Goal: Information Seeking & Learning: Compare options

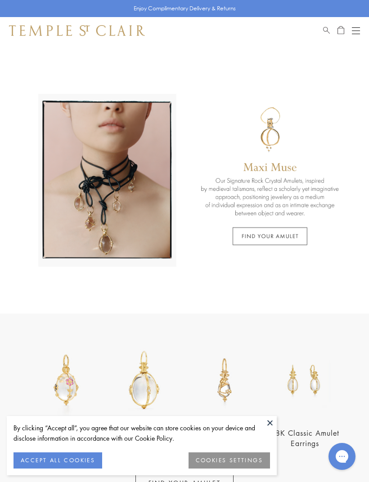
click at [272, 422] on button at bounding box center [269, 422] width 13 height 13
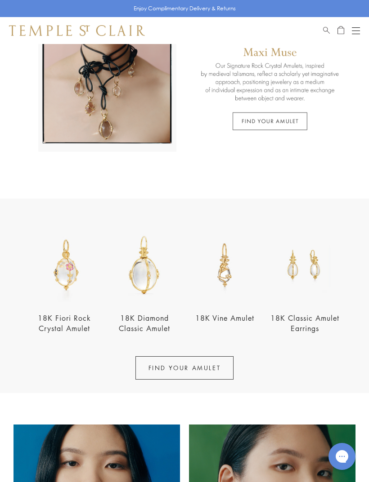
scroll to position [167, 0]
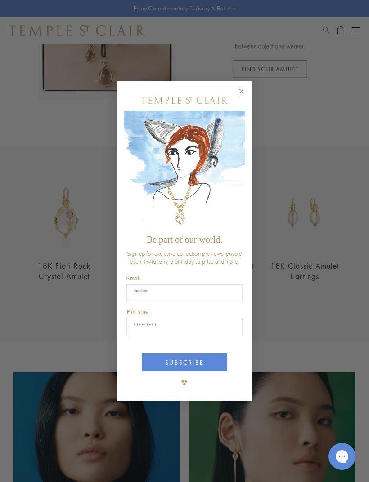
click at [205, 302] on input "Email" at bounding box center [184, 293] width 116 height 17
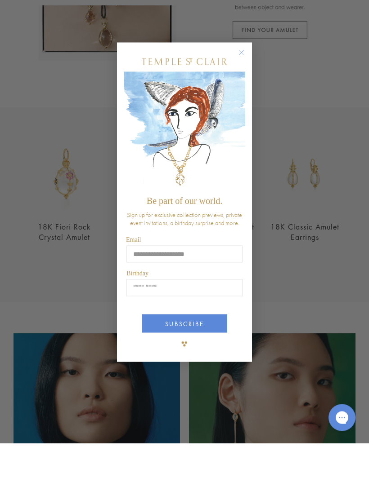
type input "**********"
click at [225, 318] on input "Birthday" at bounding box center [184, 326] width 116 height 17
type input "*****"
click at [206, 353] on button "SUBSCRIBE" at bounding box center [184, 362] width 85 height 18
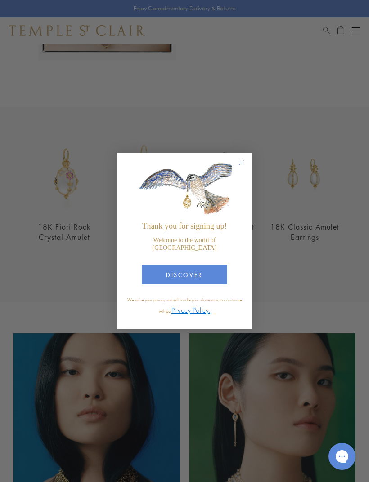
click at [208, 285] on button "DISCOVER" at bounding box center [184, 274] width 85 height 19
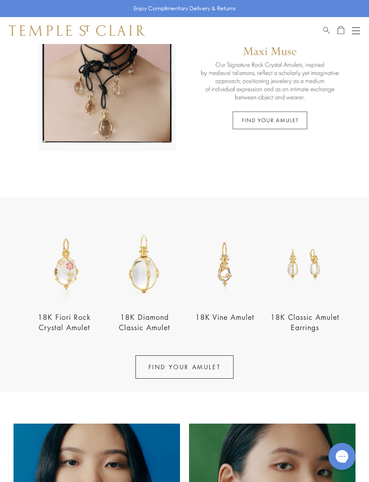
scroll to position [98, 0]
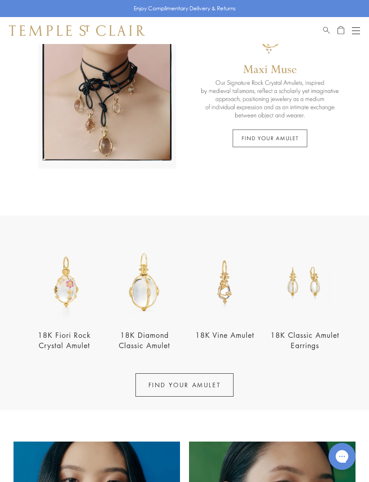
click at [189, 382] on link "FIND YOUR AMULET" at bounding box center [184, 385] width 98 height 23
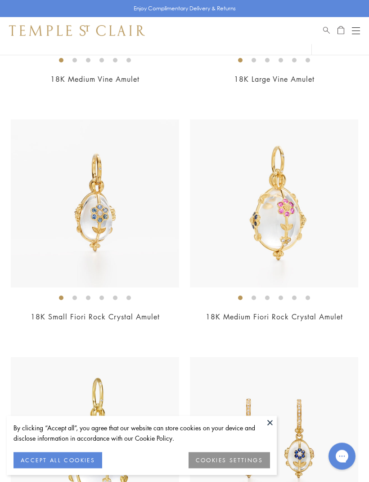
scroll to position [750, 0]
click at [272, 430] on button at bounding box center [269, 422] width 13 height 13
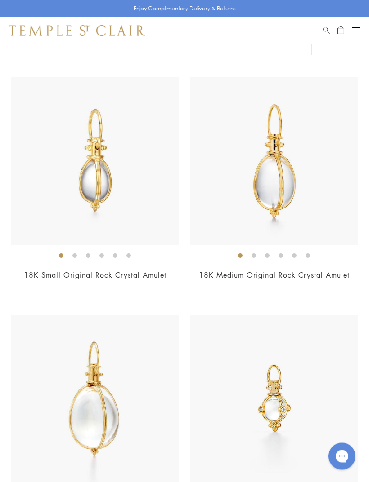
scroll to position [2229, 0]
click at [85, 187] on img at bounding box center [95, 161] width 168 height 168
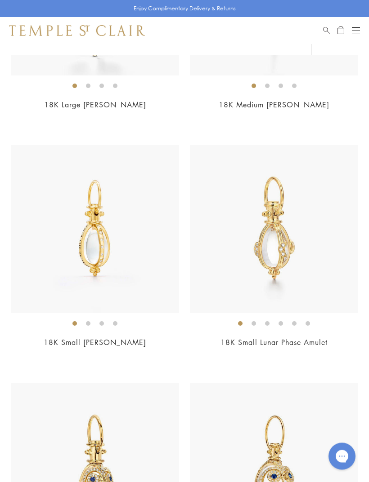
scroll to position [5029, 0]
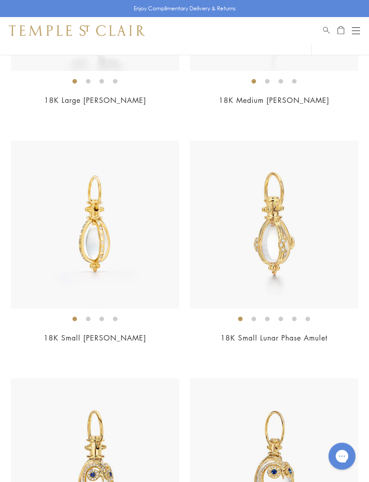
click at [138, 261] on img at bounding box center [95, 225] width 168 height 168
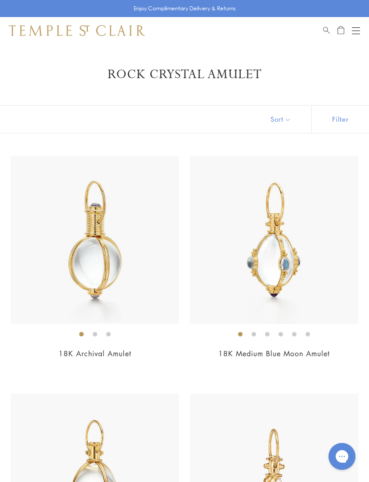
scroll to position [5058, 0]
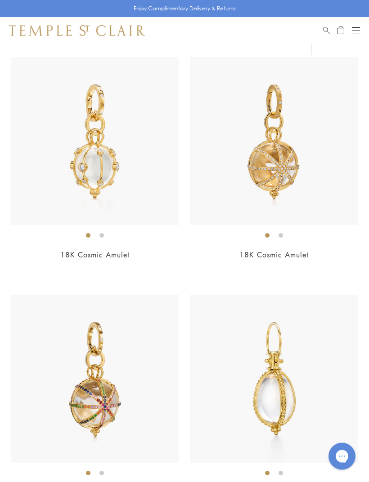
click at [355, 31] on button "Open navigation" at bounding box center [356, 30] width 8 height 11
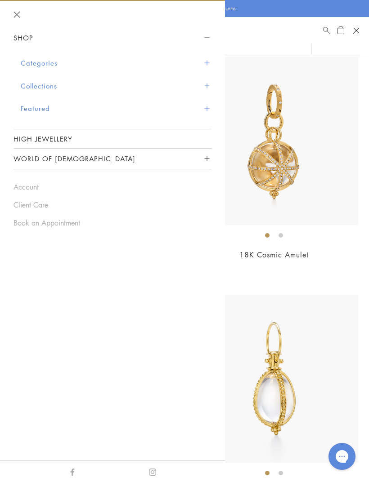
click at [207, 65] on span "Sidebar navigation" at bounding box center [206, 63] width 5 height 5
click at [208, 66] on button "Categories" at bounding box center [116, 63] width 191 height 23
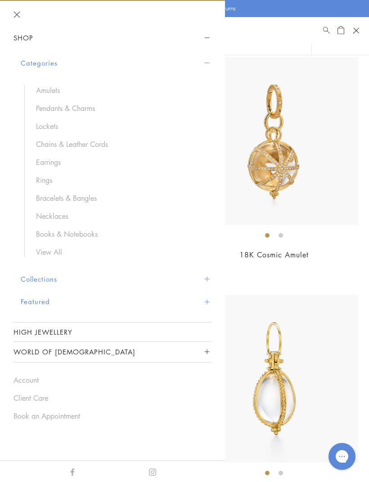
click at [59, 218] on link "Necklaces" at bounding box center [119, 216] width 166 height 10
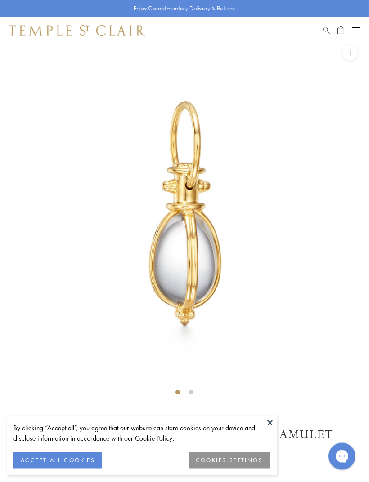
scroll to position [44, 0]
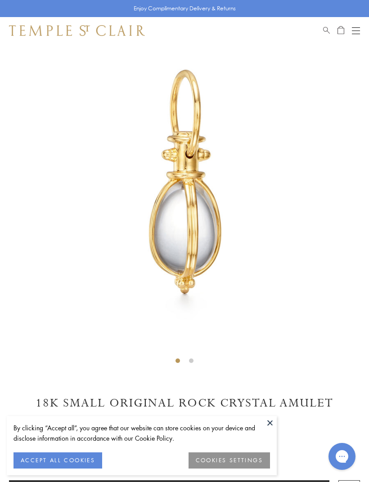
click at [275, 426] on button at bounding box center [269, 422] width 13 height 13
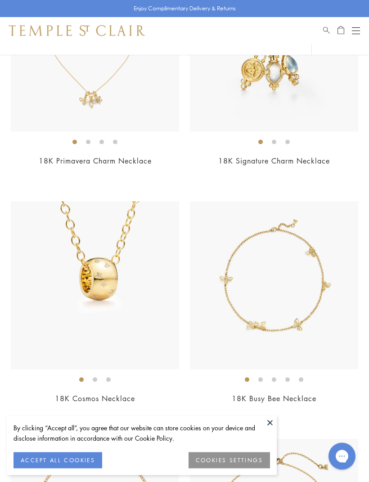
scroll to position [430, 0]
click at [271, 430] on button at bounding box center [269, 422] width 13 height 13
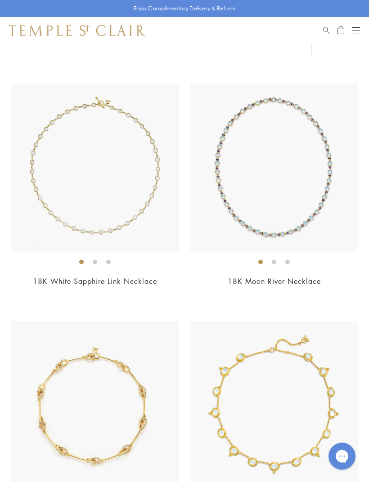
scroll to position [3877, 0]
click at [329, 230] on img at bounding box center [274, 167] width 168 height 168
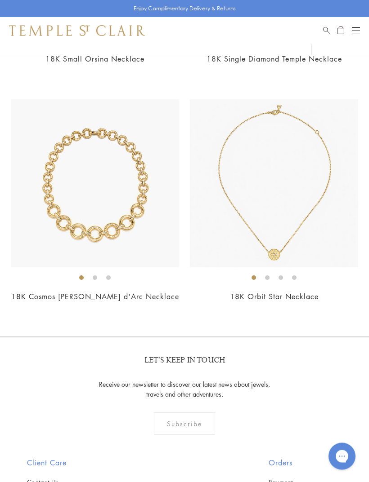
scroll to position [4812, 0]
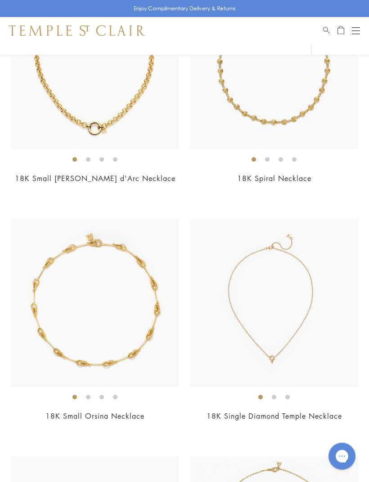
click at [356, 28] on button "Open navigation" at bounding box center [356, 30] width 8 height 11
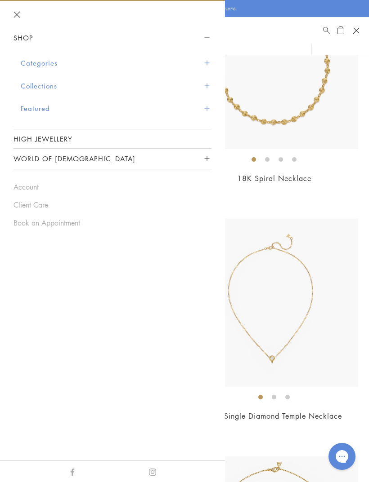
click at [205, 83] on span "Sidebar navigation" at bounding box center [206, 85] width 5 height 5
click at [206, 89] on button "Collections" at bounding box center [116, 86] width 191 height 23
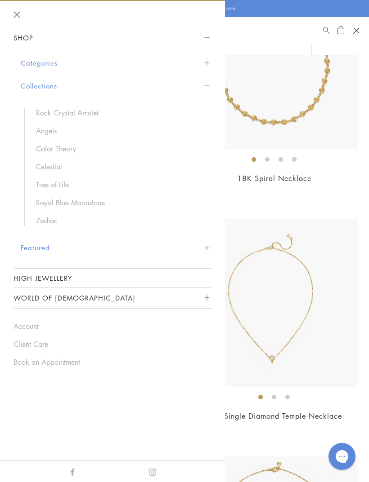
click at [88, 112] on link "Rock Crystal Amulet" at bounding box center [119, 113] width 166 height 10
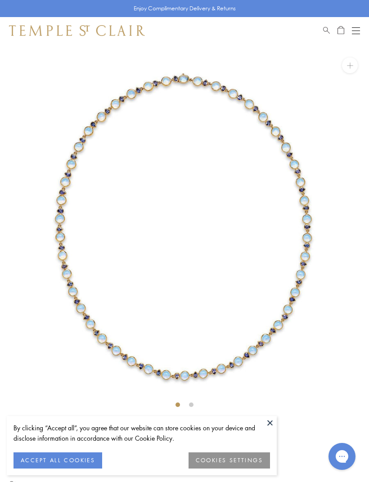
click at [275, 424] on button at bounding box center [269, 422] width 13 height 13
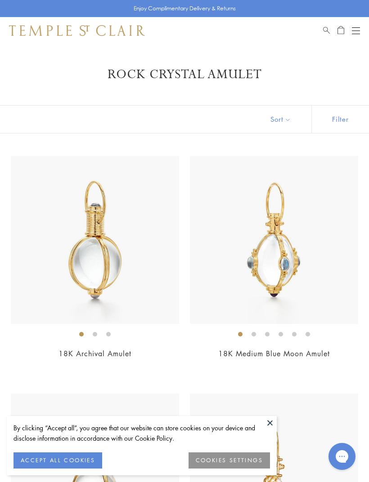
click at [274, 424] on button at bounding box center [269, 422] width 13 height 13
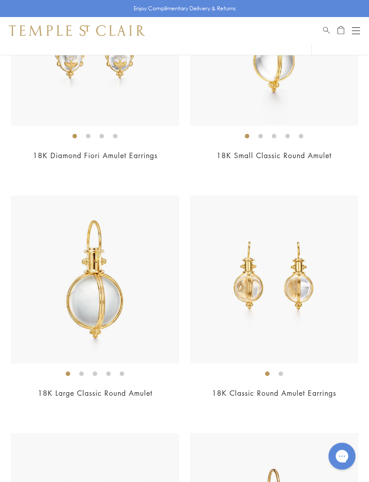
scroll to position [1635, 0]
click at [325, 100] on img at bounding box center [274, 42] width 168 height 168
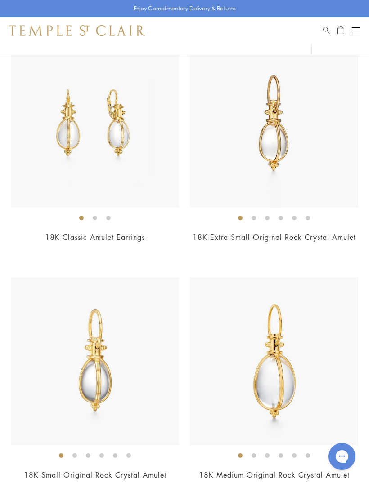
scroll to position [2029, 0]
click at [110, 383] on img at bounding box center [95, 361] width 168 height 168
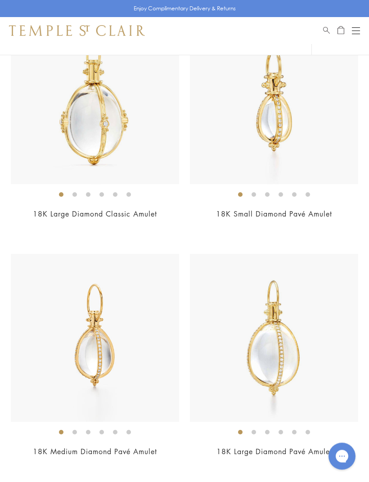
scroll to position [3252, 0]
click at [332, 156] on img at bounding box center [274, 100] width 168 height 168
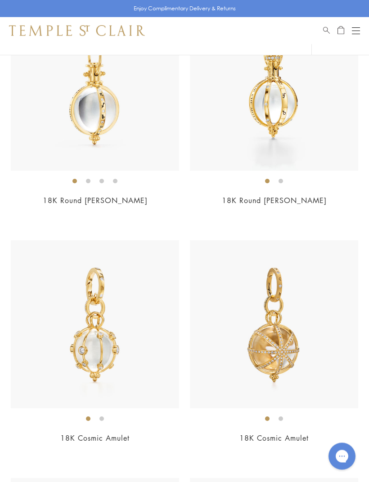
scroll to position [4217, 0]
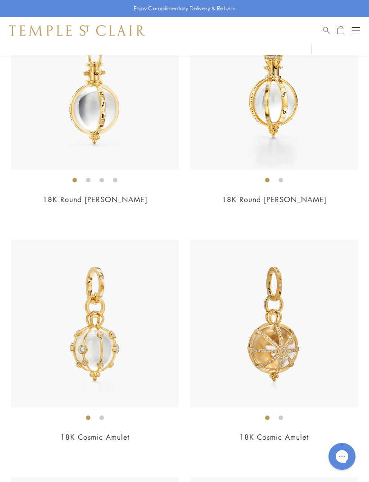
click at [86, 106] on img at bounding box center [95, 86] width 168 height 168
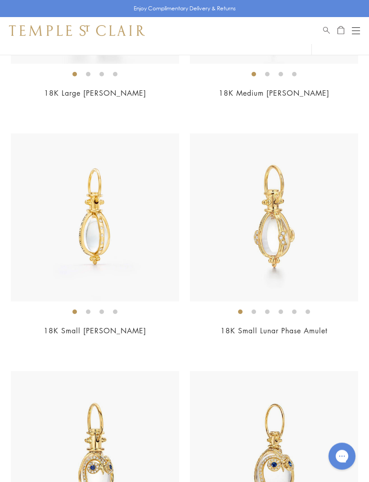
scroll to position [5037, 0]
click at [93, 221] on img at bounding box center [95, 218] width 168 height 168
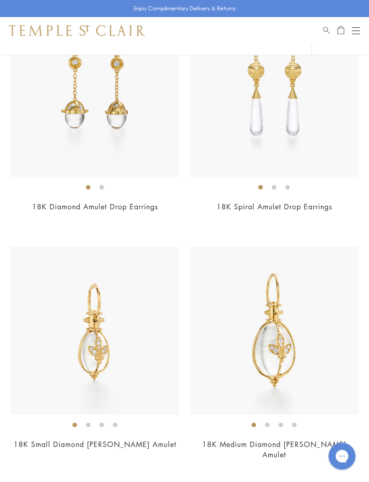
scroll to position [7769, 0]
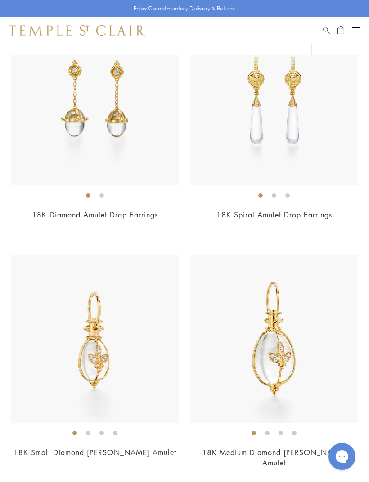
click at [355, 36] on button "Open navigation" at bounding box center [356, 30] width 8 height 11
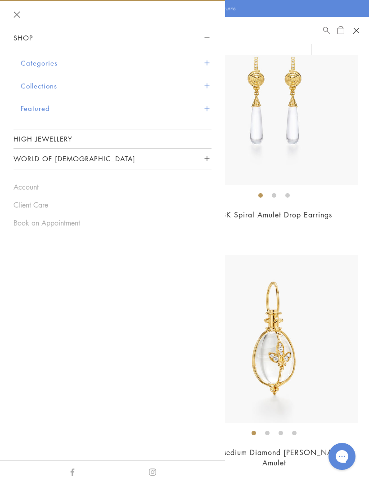
click at [204, 62] on span "Sidebar navigation" at bounding box center [206, 63] width 5 height 5
click at [205, 64] on span "Sidebar navigation" at bounding box center [206, 63] width 5 height 5
click at [207, 62] on span "Sidebar navigation" at bounding box center [206, 63] width 5 height 5
click at [209, 63] on button "Categories" at bounding box center [116, 63] width 191 height 23
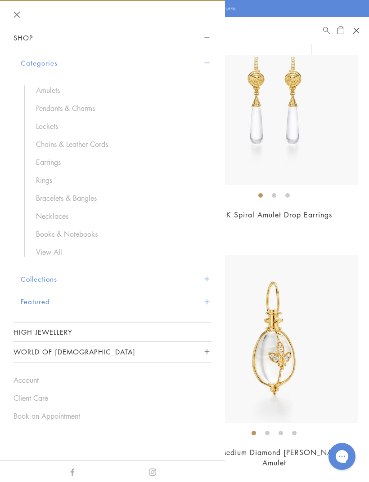
click at [43, 122] on link "Lockets" at bounding box center [119, 126] width 166 height 10
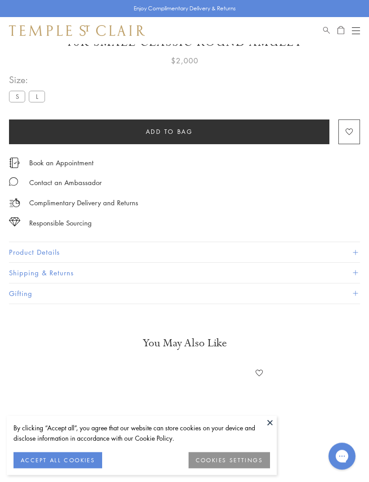
scroll to position [44, 0]
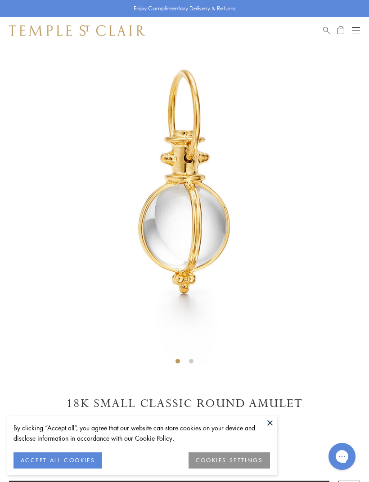
click at [282, 427] on div "$2,000" at bounding box center [184, 420] width 351 height 16
click at [277, 423] on div "$2,000" at bounding box center [184, 420] width 351 height 16
click at [271, 429] on button at bounding box center [269, 422] width 13 height 13
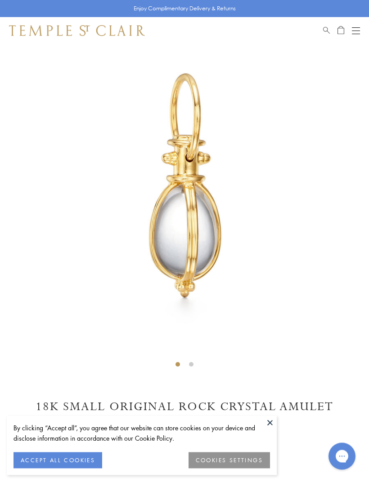
scroll to position [44, 0]
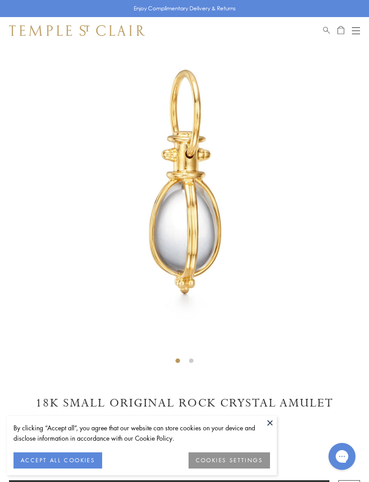
click at [271, 426] on button at bounding box center [269, 422] width 13 height 13
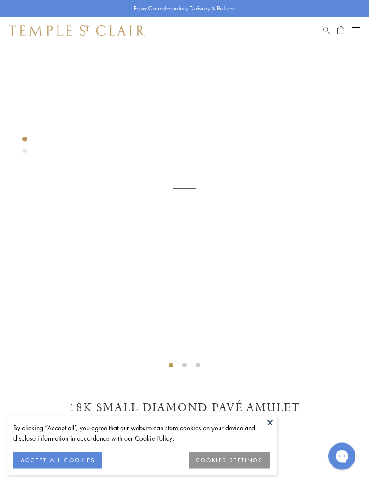
scroll to position [44, 0]
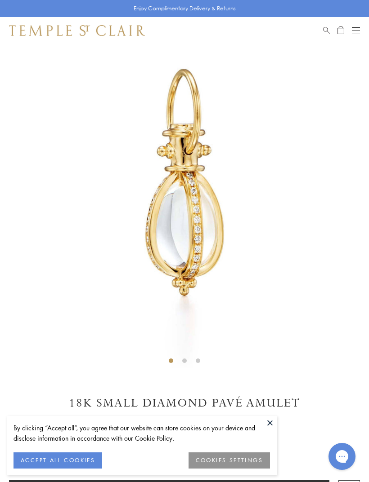
click at [274, 422] on button at bounding box center [269, 422] width 13 height 13
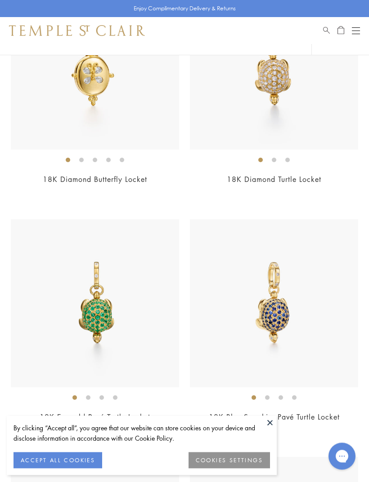
scroll to position [1839, 0]
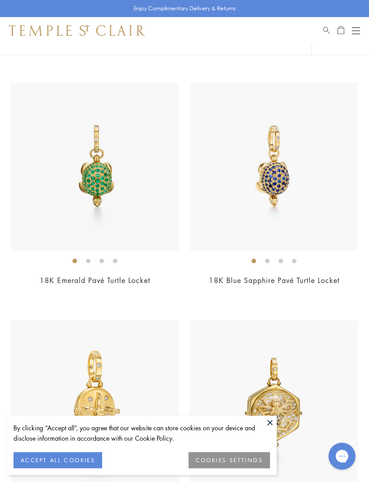
click at [354, 30] on button "Open navigation" at bounding box center [356, 30] width 8 height 11
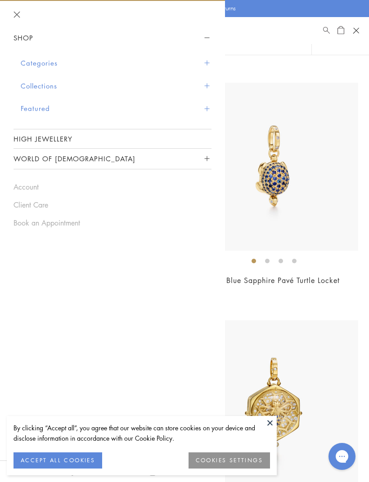
click at [201, 58] on button "Categories" at bounding box center [116, 63] width 191 height 23
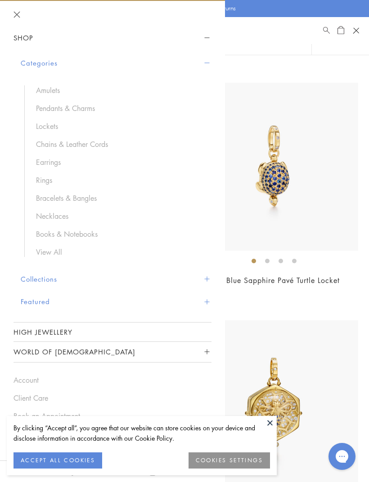
click at [50, 108] on link "Pendants & Charms" at bounding box center [119, 108] width 166 height 10
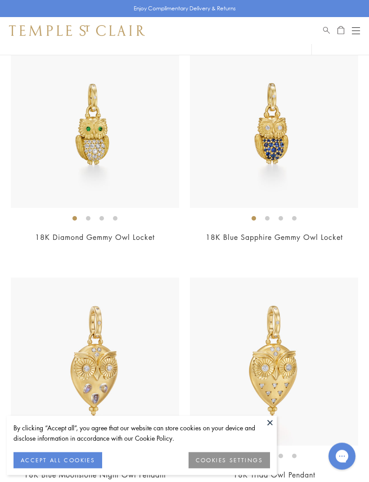
scroll to position [696, 0]
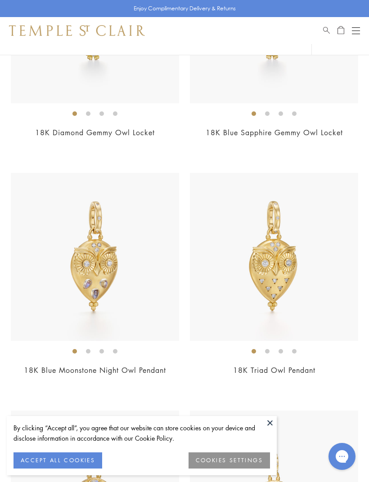
click at [272, 430] on button at bounding box center [269, 422] width 13 height 13
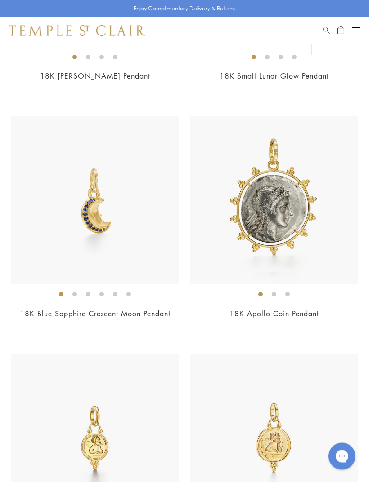
scroll to position [1260, 0]
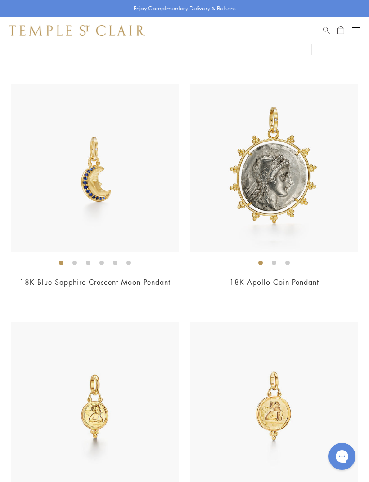
click at [340, 277] on h2 "18K Apollo Coin Pendant" at bounding box center [274, 282] width 168 height 10
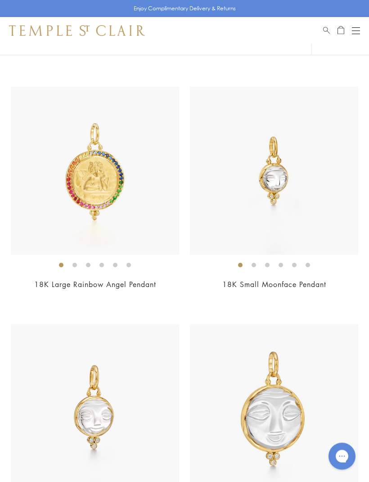
scroll to position [2923, 0]
click at [344, 292] on div "$1,400" at bounding box center [274, 297] width 168 height 10
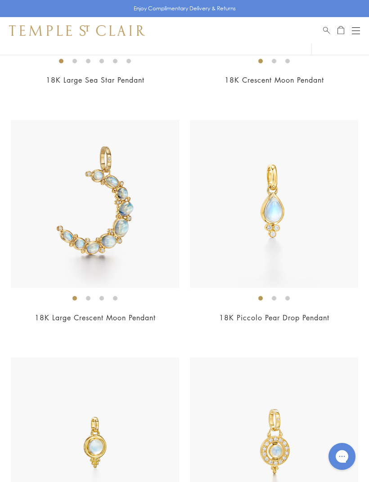
scroll to position [5066, 0]
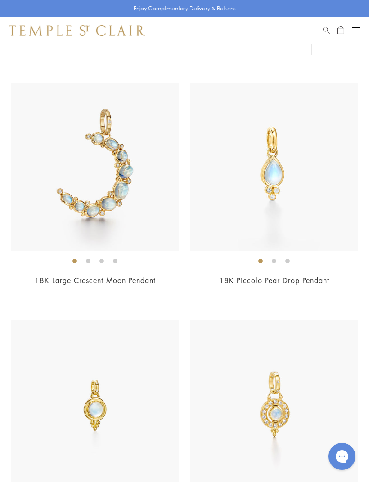
click at [342, 262] on div "18K Piccolo Pear Drop Pendant $1,000" at bounding box center [274, 190] width 168 height 215
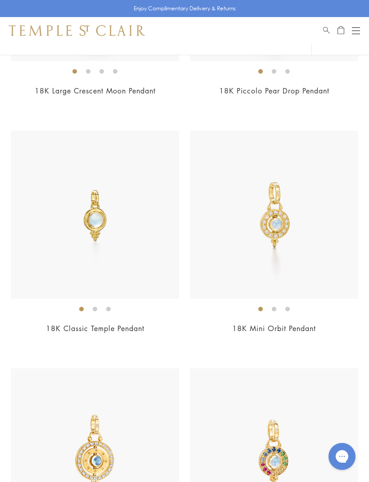
scroll to position [5289, 0]
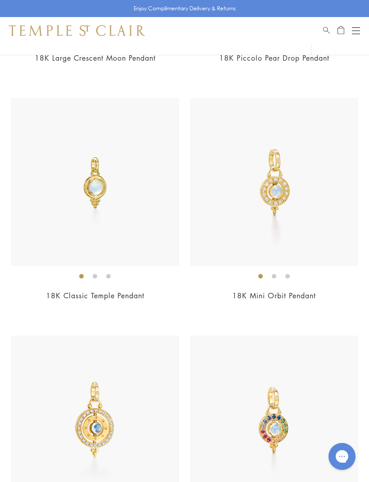
click at [343, 291] on h2 "18K Mini Orbit Pendant" at bounding box center [274, 296] width 168 height 10
click at [25, 303] on div "$2,800" at bounding box center [95, 308] width 168 height 10
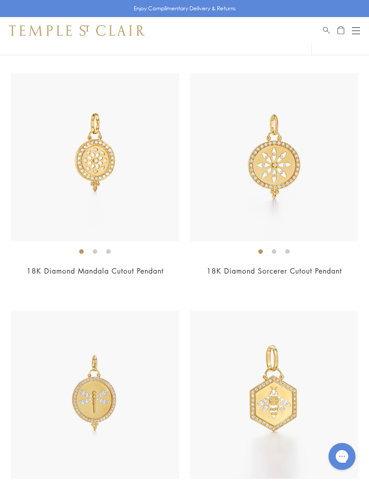
scroll to position [6527, 0]
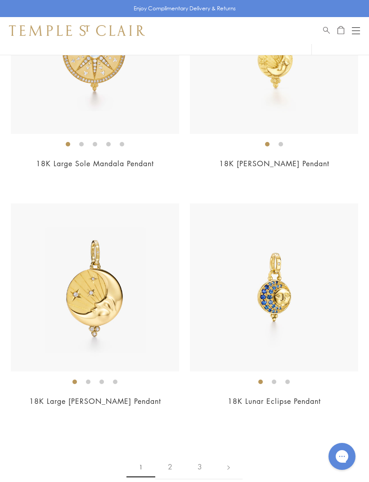
scroll to position [7616, 0]
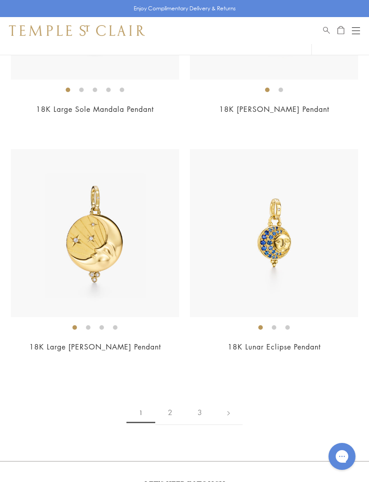
click at [174, 401] on link "2" at bounding box center [170, 413] width 30 height 25
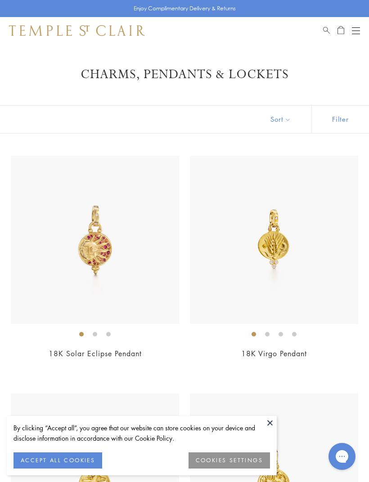
click at [271, 423] on button at bounding box center [269, 422] width 13 height 13
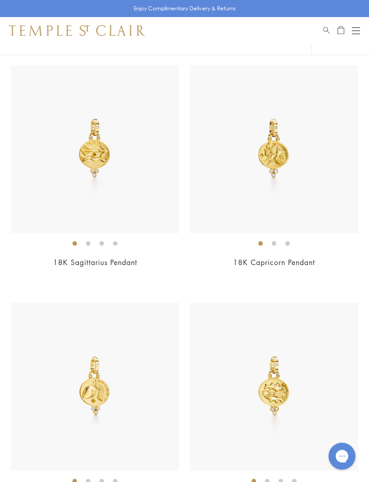
scroll to position [570, 0]
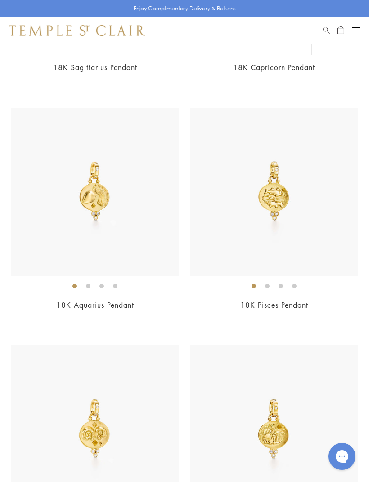
scroll to position [769, 0]
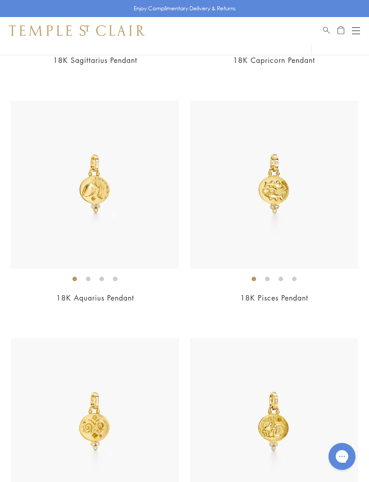
click at [323, 236] on img at bounding box center [274, 185] width 168 height 168
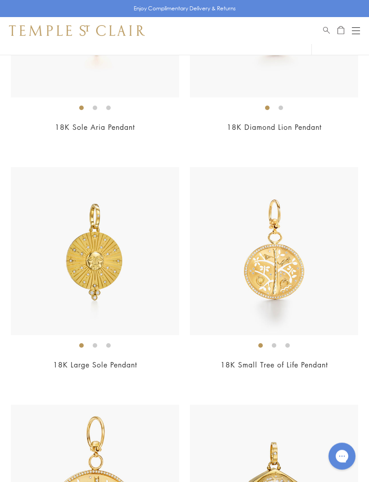
scroll to position [5220, 0]
click at [66, 135] on div "$9,000" at bounding box center [95, 139] width 168 height 10
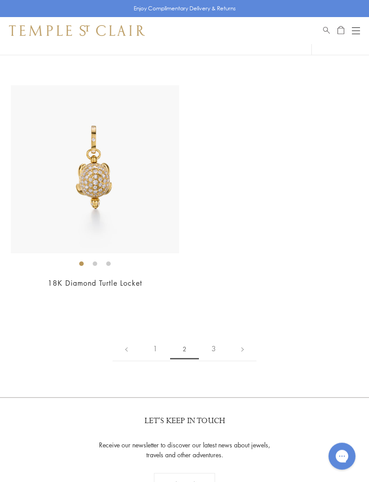
scroll to position [6728, 0]
click at [211, 338] on link "3" at bounding box center [214, 349] width 30 height 25
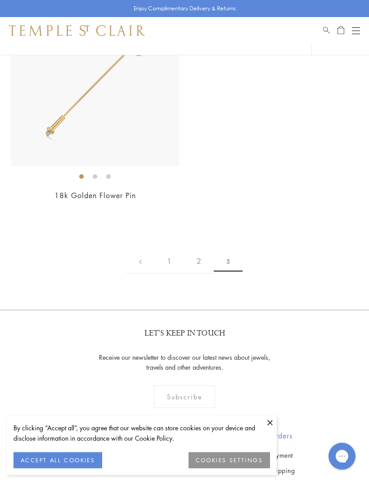
scroll to position [1142, 0]
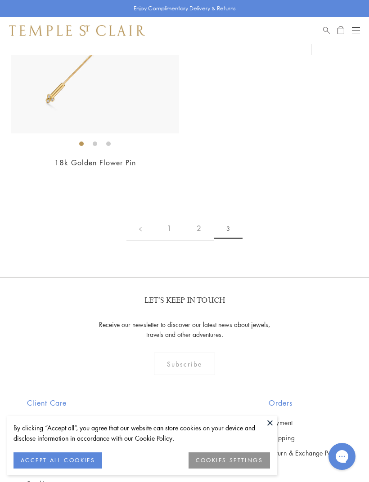
click at [161, 221] on link "1" at bounding box center [169, 228] width 30 height 25
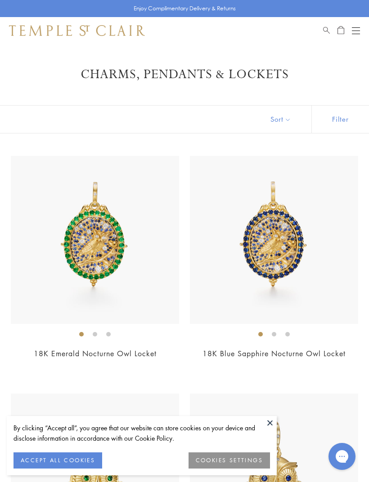
click at [276, 424] on img at bounding box center [274, 478] width 168 height 168
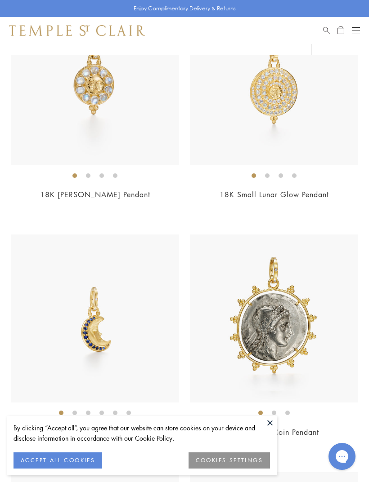
scroll to position [1054, 0]
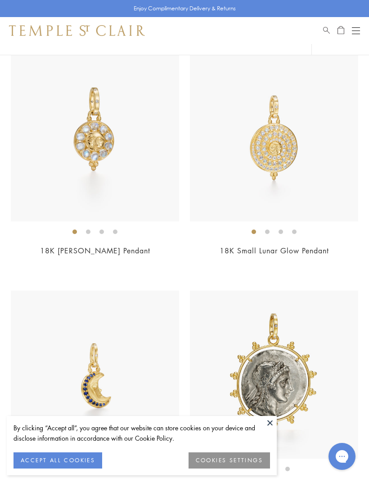
click at [274, 423] on button at bounding box center [269, 422] width 13 height 13
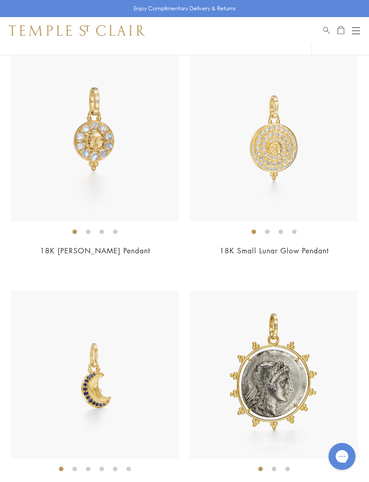
click at [58, 266] on div "$3,700" at bounding box center [95, 263] width 168 height 10
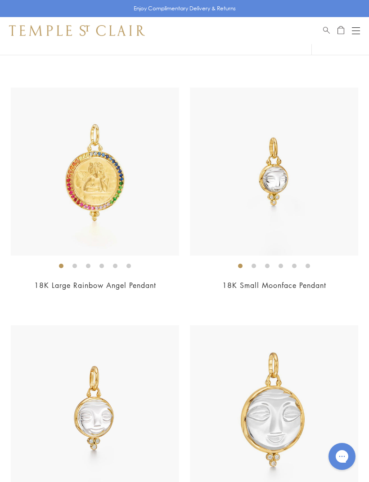
scroll to position [2945, 0]
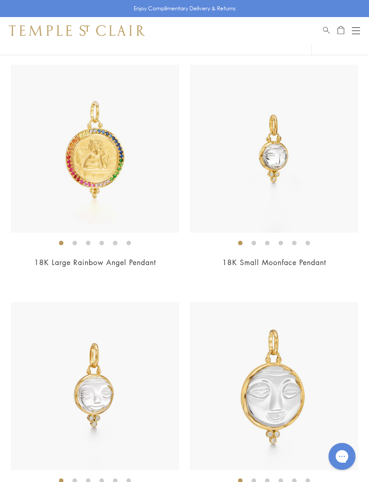
click at [274, 274] on span "$1,400" at bounding box center [274, 275] width 25 height 10
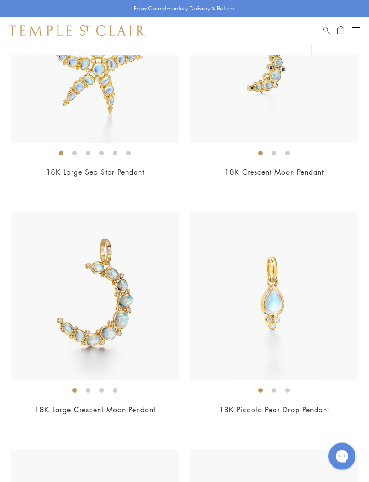
scroll to position [4987, 0]
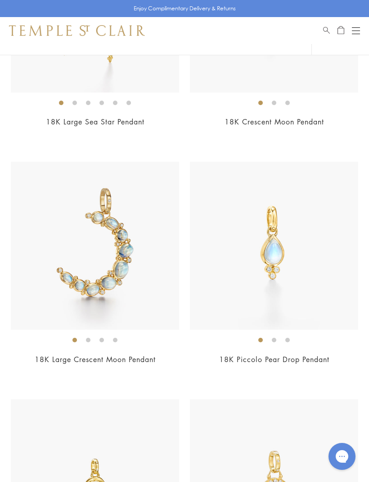
click at [89, 367] on span "$8,500" at bounding box center [95, 372] width 25 height 10
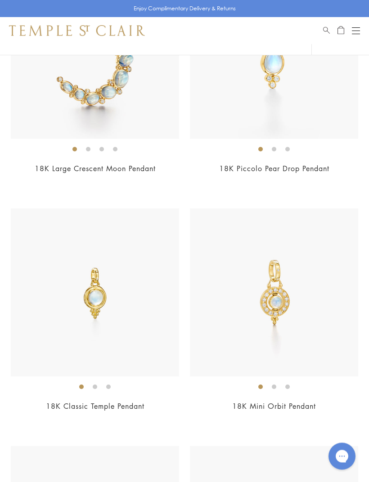
scroll to position [5178, 0]
click at [145, 414] on div "$2,800" at bounding box center [95, 419] width 168 height 10
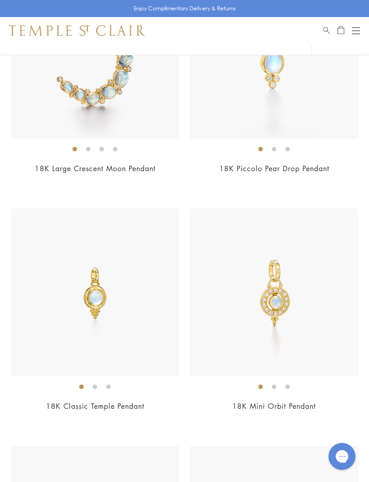
click at [266, 401] on link "18K Mini Orbit Pendant" at bounding box center [274, 406] width 84 height 10
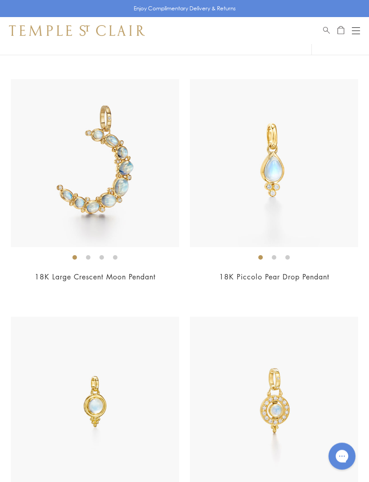
scroll to position [5058, 0]
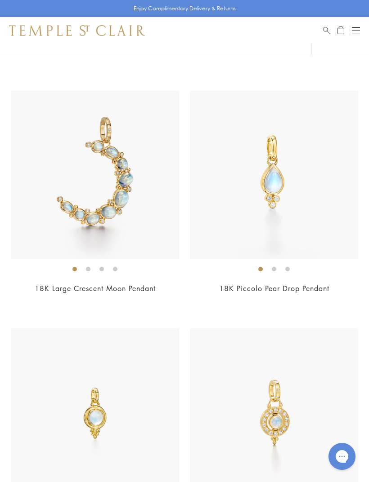
click at [337, 221] on img at bounding box center [274, 175] width 168 height 168
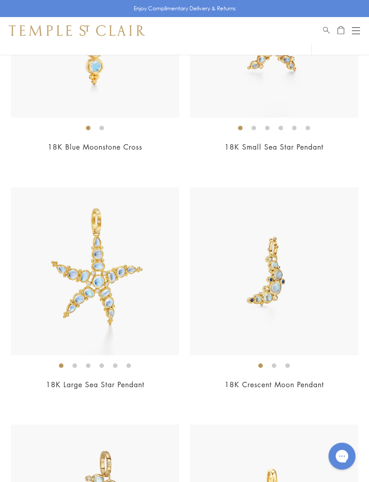
scroll to position [4716, 0]
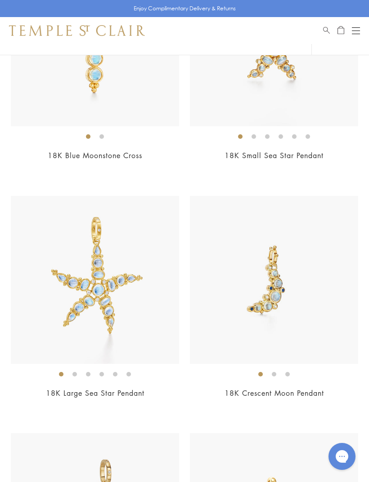
click at [352, 31] on button "Open navigation" at bounding box center [356, 30] width 8 height 11
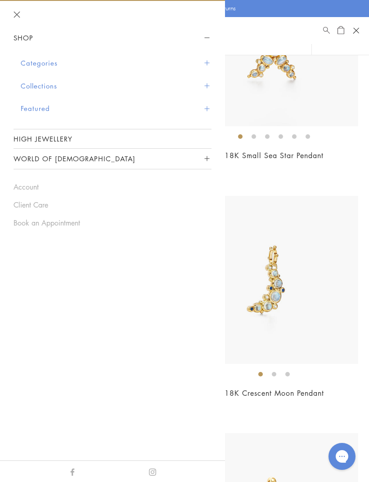
click at [206, 57] on button "Categories" at bounding box center [116, 63] width 191 height 23
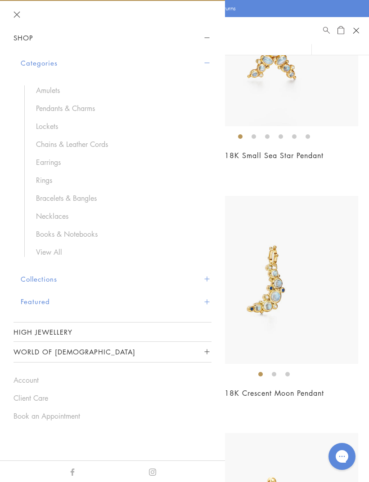
click at [46, 253] on link "View All" at bounding box center [119, 252] width 166 height 10
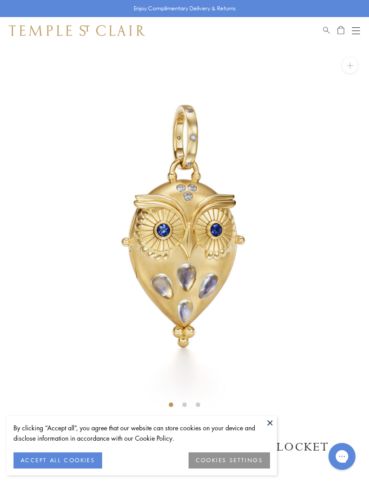
click at [277, 422] on div "SEE RECOMMENDED CHAIN PAIRINGS 18K Blue Moonstone Night Owl Locket $15,000 Also…" at bounding box center [184, 356] width 369 height 624
click at [274, 422] on button at bounding box center [269, 422] width 13 height 13
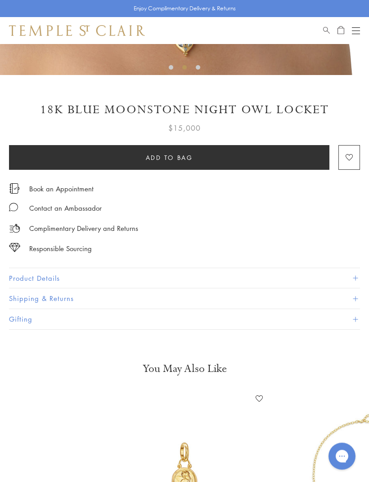
scroll to position [338, 0]
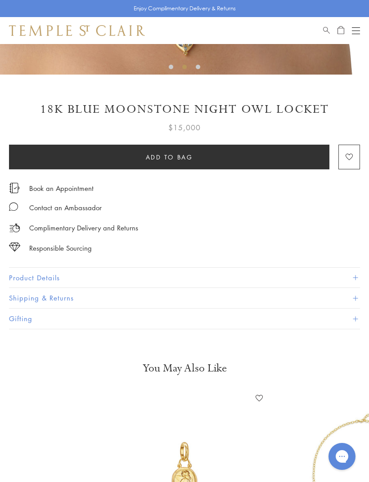
click at [355, 277] on span at bounding box center [354, 278] width 5 height 5
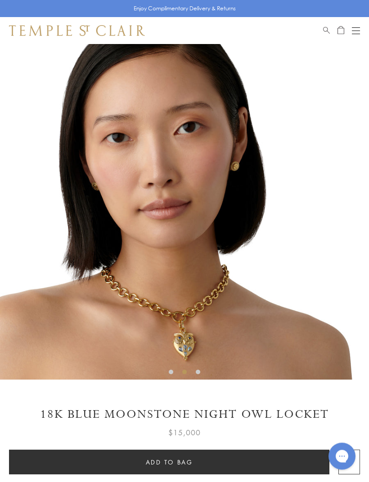
scroll to position [0, 0]
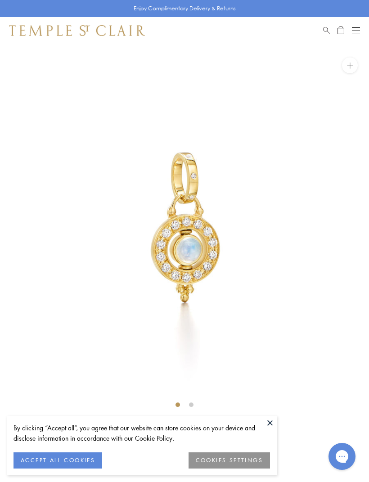
click at [271, 420] on button at bounding box center [269, 422] width 13 height 13
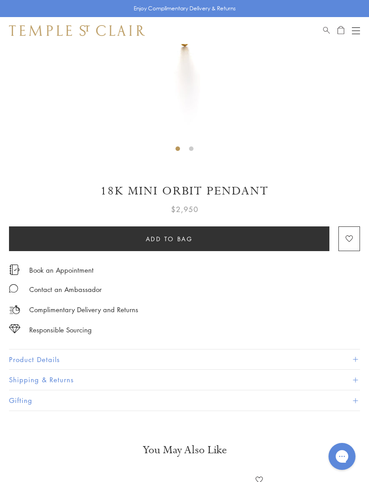
scroll to position [263, 0]
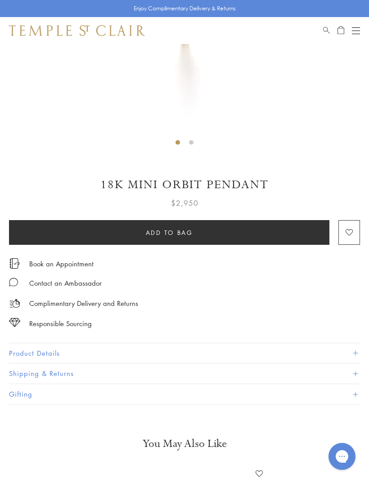
click at [358, 344] on button "Product Details" at bounding box center [184, 353] width 351 height 20
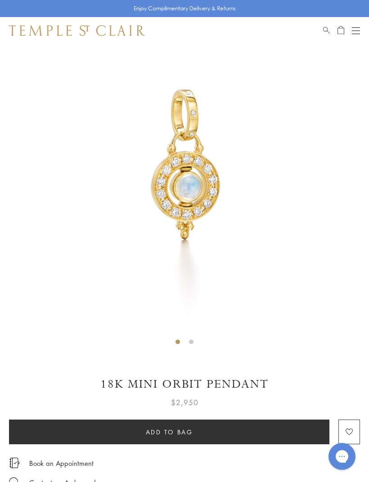
scroll to position [0, 0]
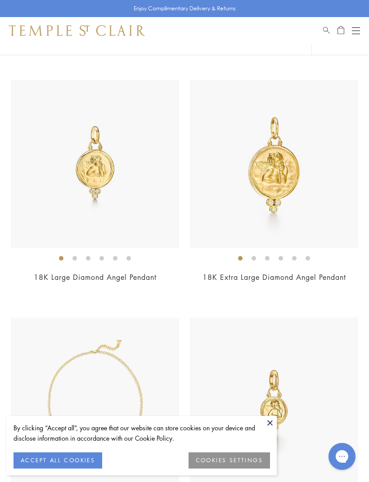
scroll to position [321, 0]
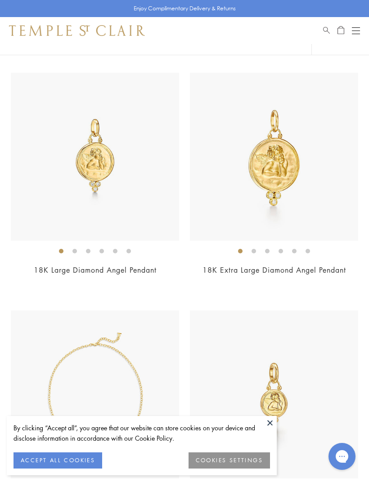
click at [274, 430] on button at bounding box center [269, 422] width 13 height 13
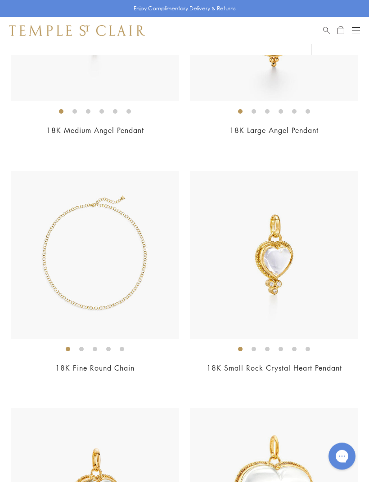
scroll to position [936, 0]
click at [81, 383] on div "$2,650" at bounding box center [95, 380] width 168 height 10
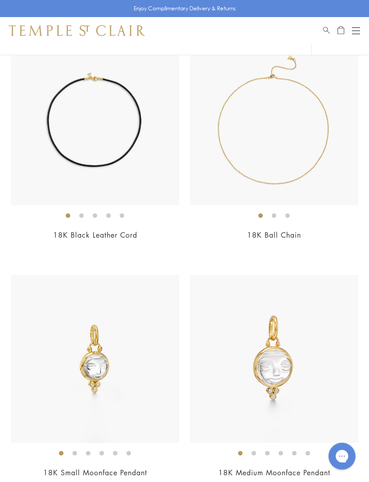
scroll to position [2023, 0]
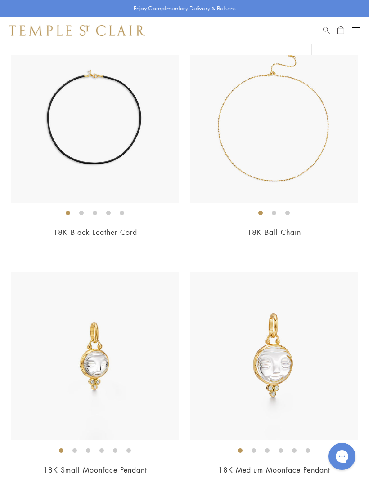
click at [326, 240] on div "$1,700" at bounding box center [274, 245] width 168 height 10
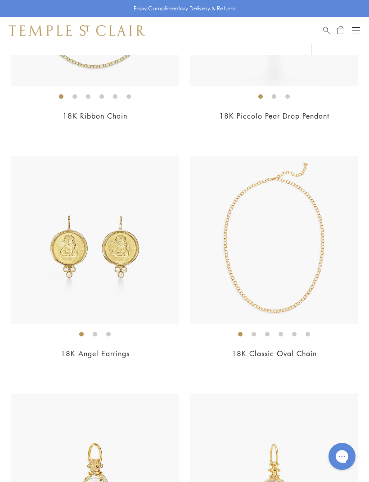
scroll to position [3832, 0]
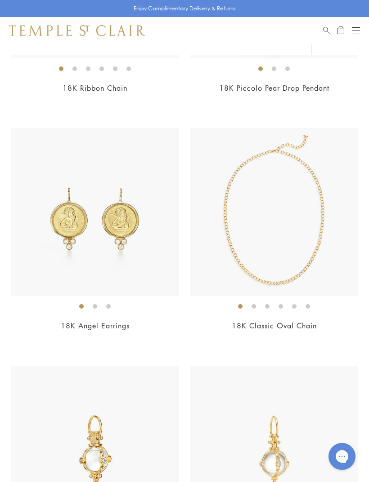
click at [78, 96] on div "$4,800" at bounding box center [95, 100] width 168 height 10
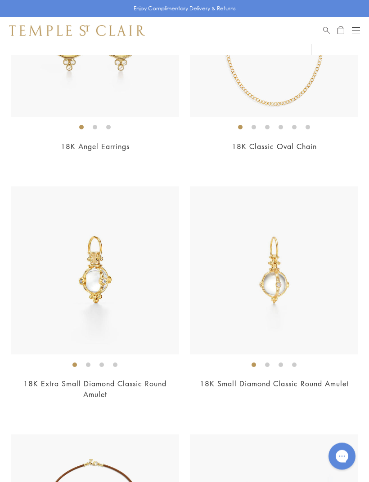
scroll to position [4098, 0]
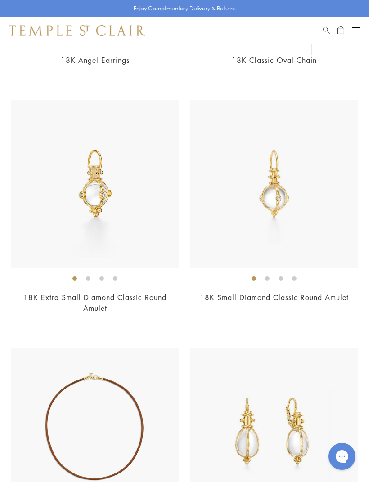
click at [284, 307] on div "18K Small Diamond Classic Round Amulet $2,300" at bounding box center [268, 213] width 179 height 226
click at [303, 275] on ol at bounding box center [274, 278] width 168 height 11
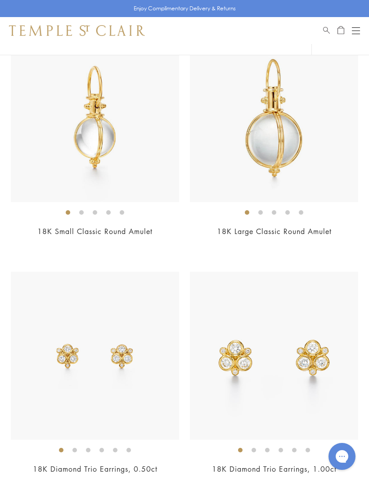
scroll to position [4653, 0]
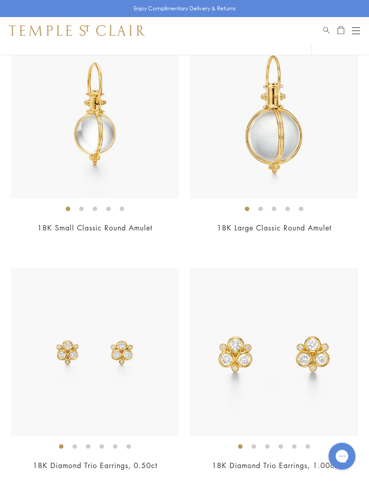
click at [84, 223] on link "18K Small Classic Round Amulet" at bounding box center [94, 228] width 115 height 10
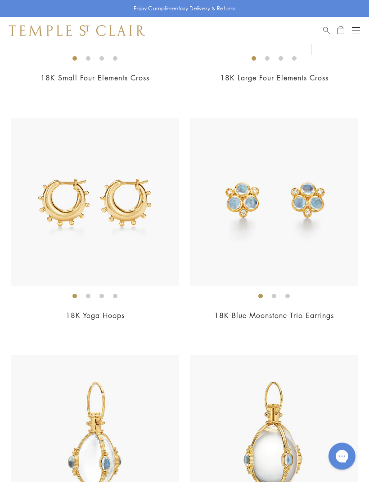
scroll to position [5755, 0]
click at [266, 311] on link "18K Blue Moonstone Trio Earrings" at bounding box center [274, 316] width 120 height 10
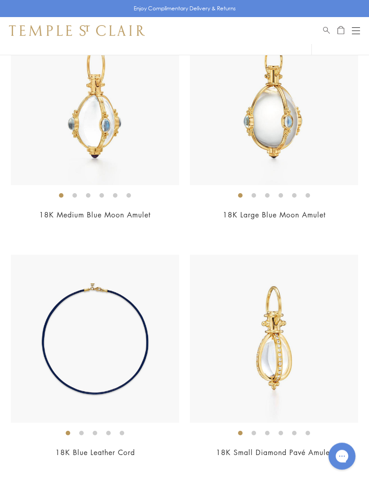
scroll to position [6094, 0]
click at [80, 222] on div "$6,500" at bounding box center [95, 227] width 168 height 10
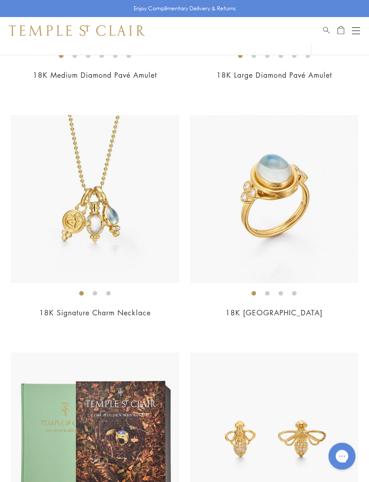
scroll to position [6709, 0]
click at [283, 308] on link "18K Blue Moonstone Temple Ring" at bounding box center [273, 313] width 97 height 10
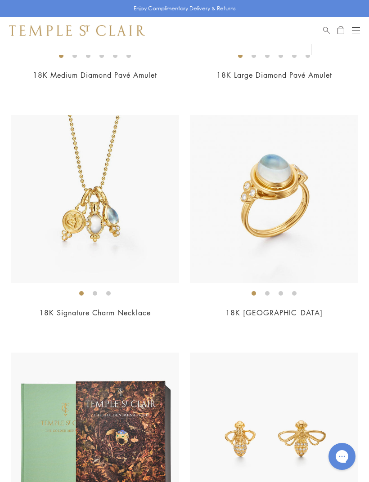
scroll to position [6738, 0]
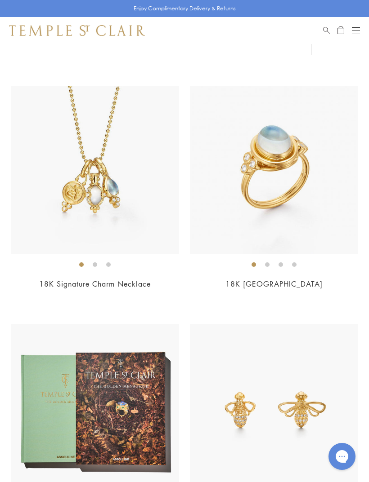
click at [172, 209] on img at bounding box center [95, 170] width 168 height 168
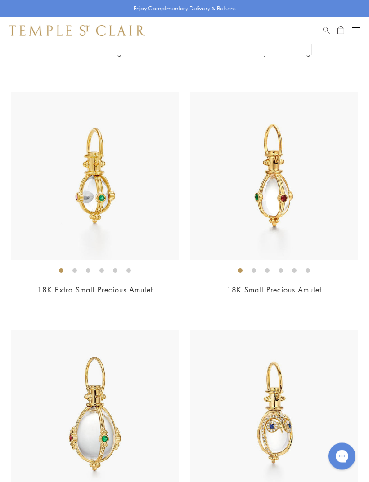
scroll to position [7275, 0]
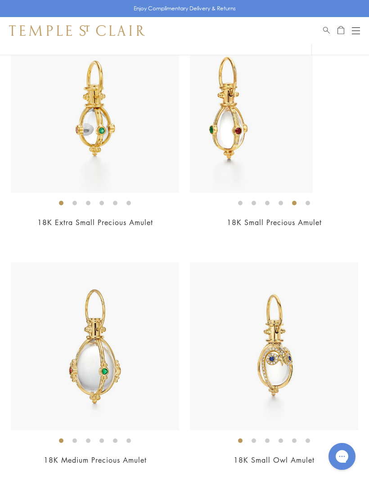
click at [296, 201] on li at bounding box center [294, 203] width 4 height 4
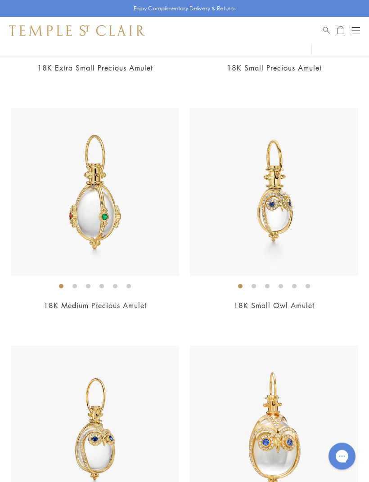
scroll to position [7430, 0]
click at [309, 213] on img at bounding box center [274, 192] width 168 height 168
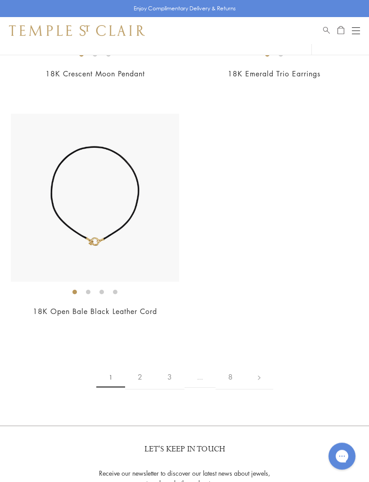
scroll to position [9877, 0]
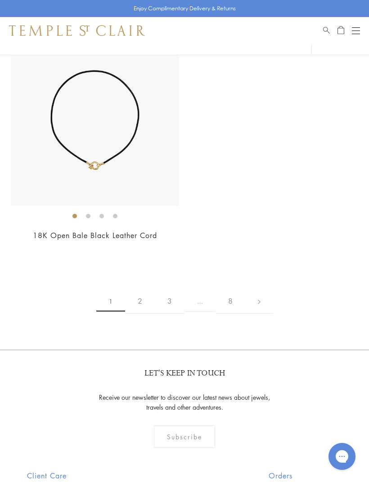
click at [145, 289] on link "2" at bounding box center [140, 301] width 30 height 25
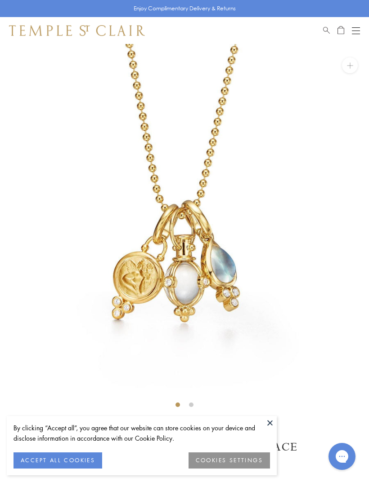
click at [276, 423] on button at bounding box center [269, 422] width 13 height 13
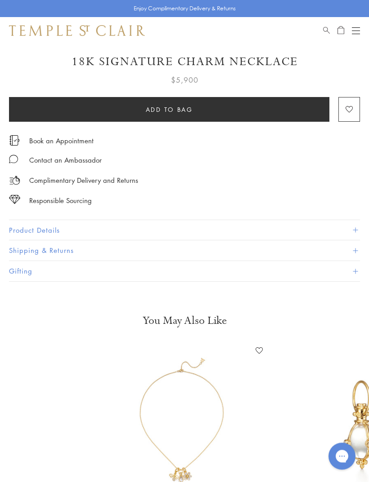
scroll to position [401, 0]
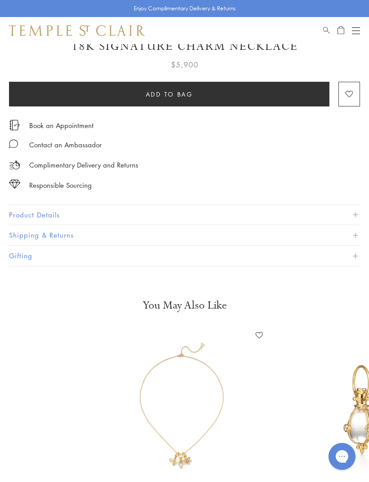
click at [352, 214] on button "Product Details" at bounding box center [184, 215] width 351 height 20
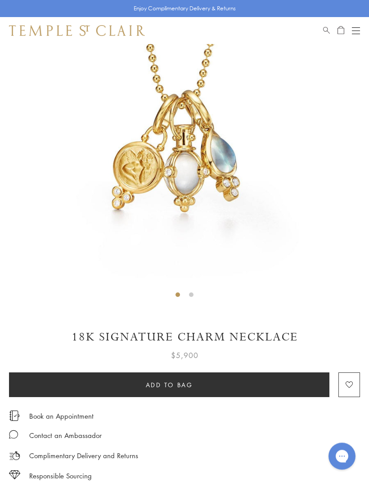
scroll to position [60, 0]
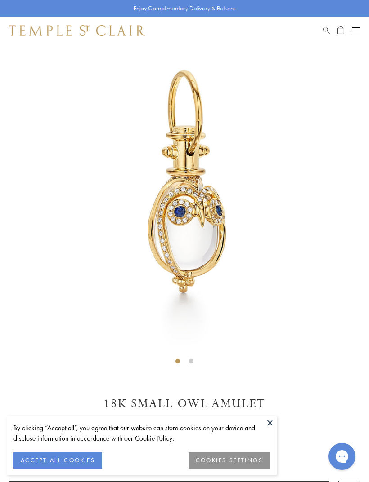
click at [275, 422] on button at bounding box center [269, 422] width 13 height 13
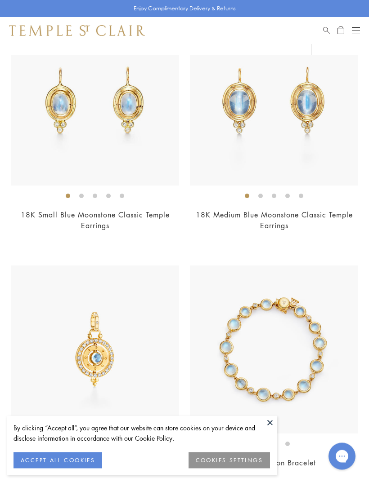
scroll to position [376, 0]
click at [94, 235] on span "$3,500" at bounding box center [95, 238] width 25 height 10
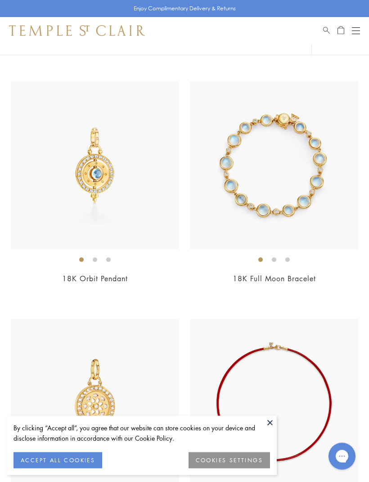
scroll to position [573, 0]
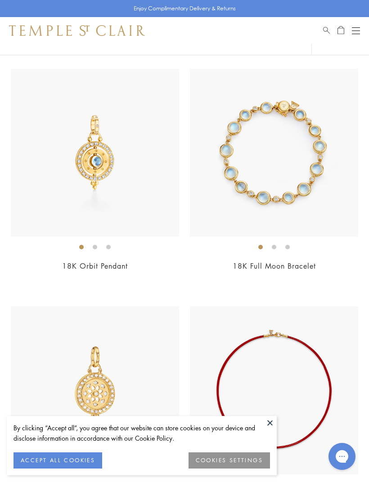
click at [85, 275] on span "$4,250" at bounding box center [95, 279] width 25 height 10
click at [282, 278] on span "$15,000" at bounding box center [273, 279] width 29 height 10
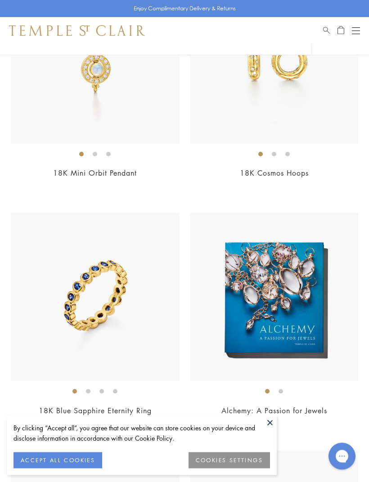
scroll to position [1380, 0]
click at [96, 185] on span "$2,950" at bounding box center [95, 185] width 25 height 10
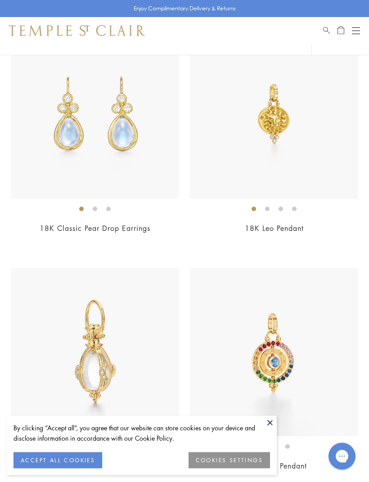
scroll to position [2058, 0]
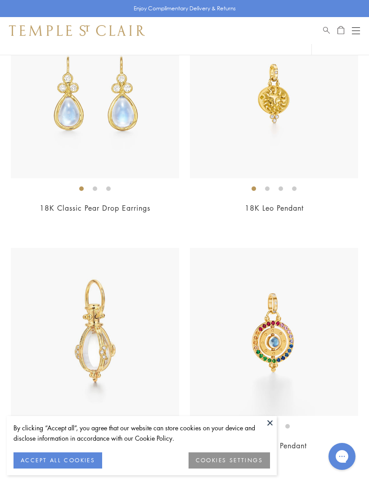
click at [93, 207] on link "18K Classic Pear Drop Earrings" at bounding box center [95, 208] width 111 height 10
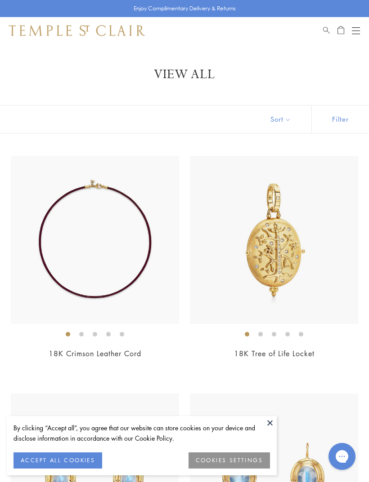
scroll to position [2087, 0]
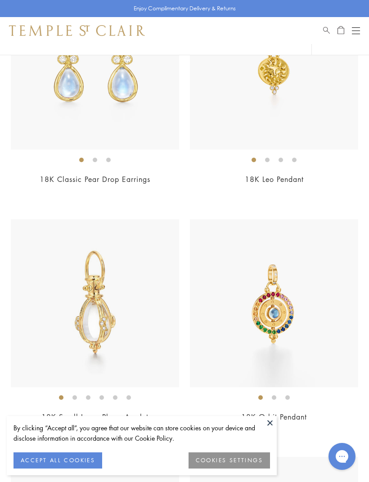
click at [275, 422] on button at bounding box center [269, 422] width 13 height 13
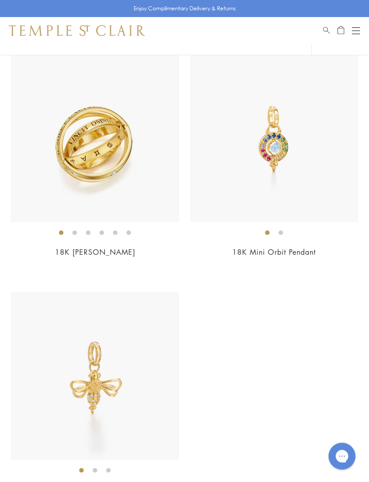
scroll to position [6305, 0]
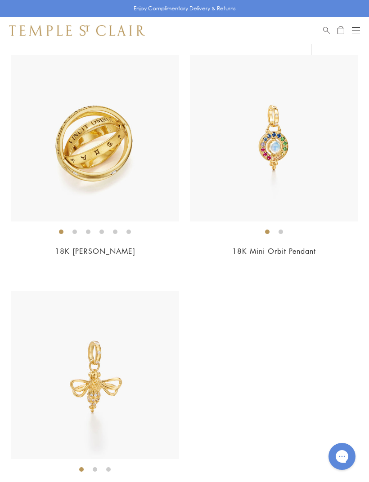
click at [86, 258] on span "$7,500" at bounding box center [95, 263] width 25 height 10
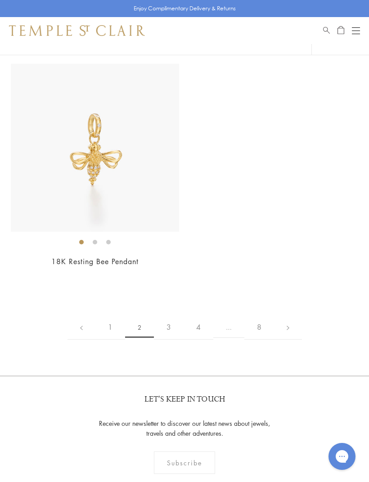
scroll to position [6578, 0]
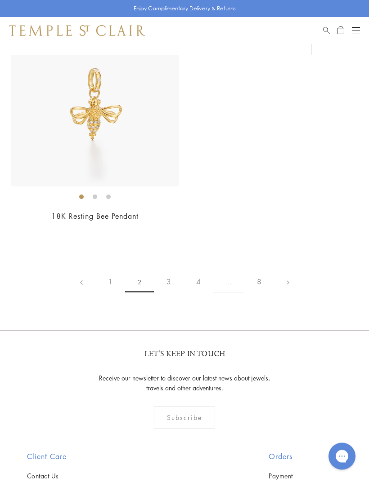
click at [173, 270] on link "3" at bounding box center [169, 282] width 30 height 25
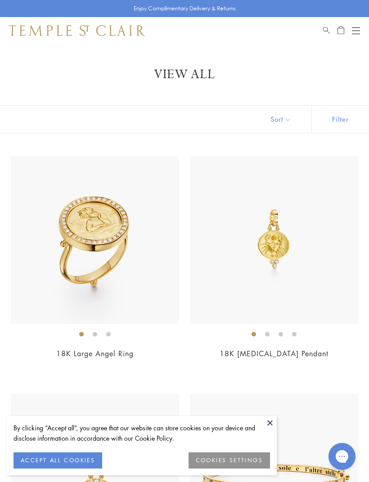
click at [273, 421] on button at bounding box center [269, 422] width 13 height 13
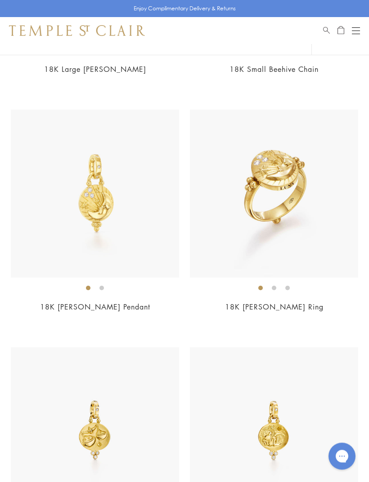
scroll to position [765, 0]
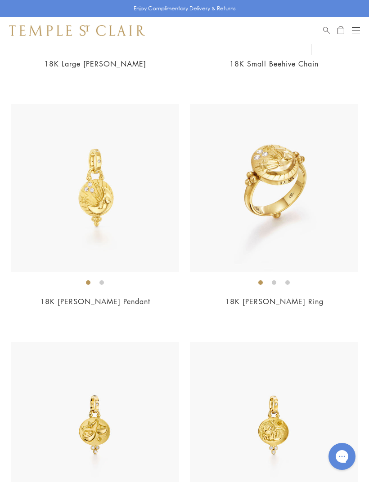
click at [302, 292] on div "18K Luna Ring $5,000" at bounding box center [274, 211] width 168 height 215
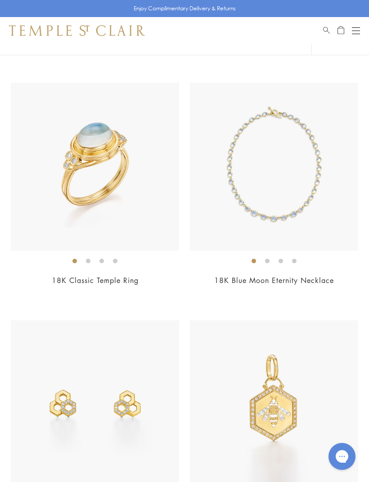
scroll to position [1739, 0]
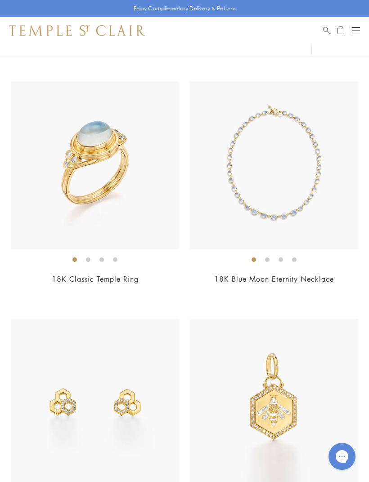
click at [81, 278] on link "18K Classic Temple Ring" at bounding box center [95, 279] width 87 height 10
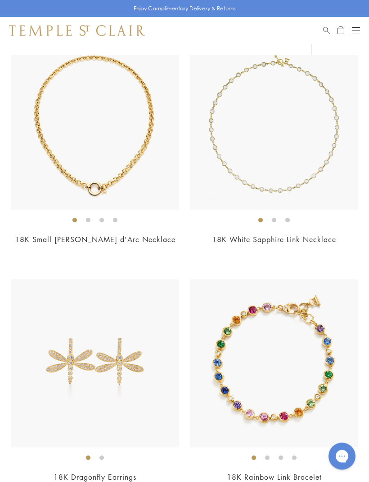
scroll to position [2967, 0]
click at [85, 250] on span "$24,000" at bounding box center [94, 252] width 29 height 10
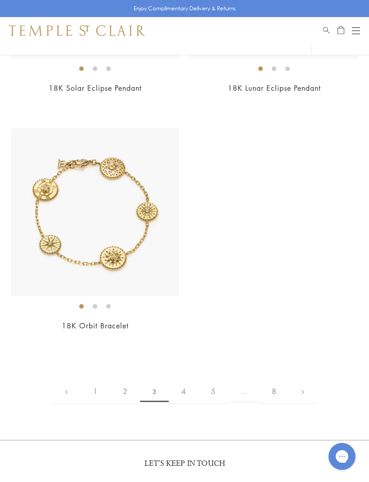
scroll to position [6483, 0]
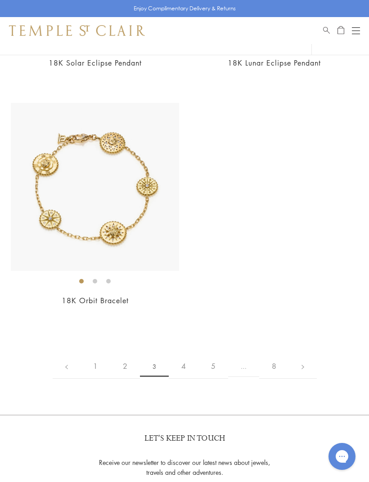
click at [192, 358] on link "4" at bounding box center [184, 366] width 30 height 25
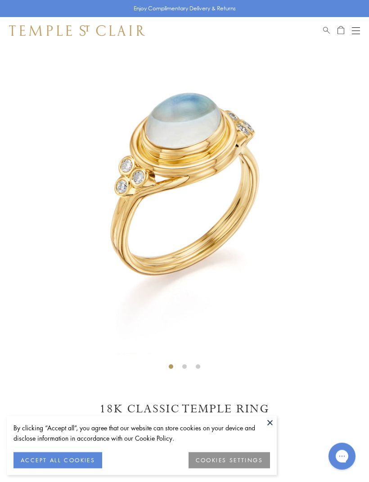
scroll to position [44, 0]
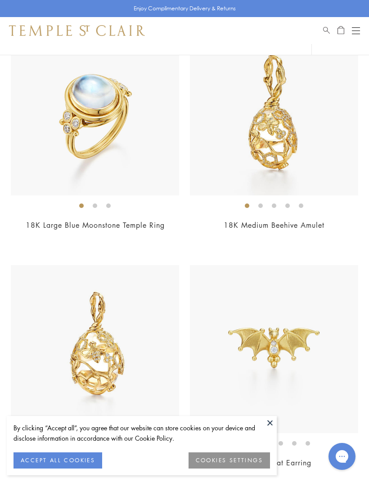
scroll to position [4197, 0]
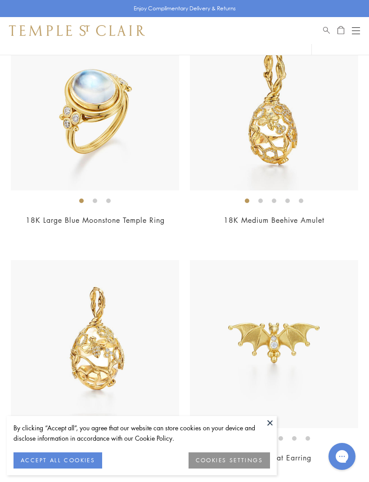
click at [83, 227] on span "$10,500" at bounding box center [94, 232] width 29 height 10
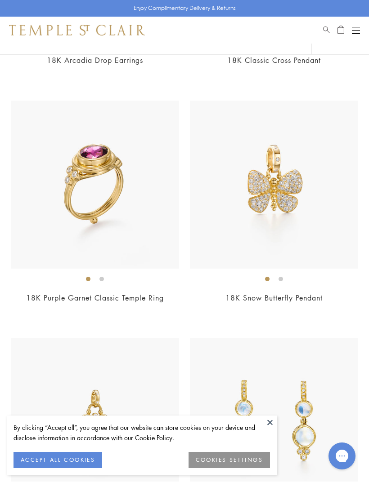
scroll to position [5070, 0]
click at [84, 305] on span "$5,000" at bounding box center [95, 310] width 25 height 10
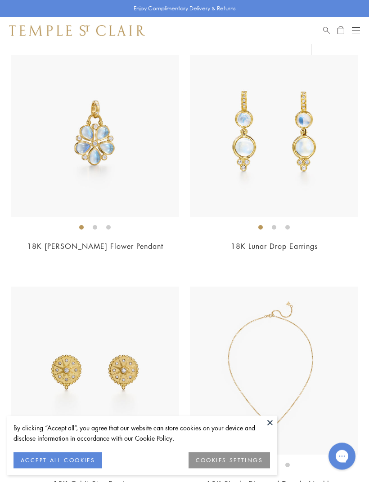
scroll to position [5359, 0]
click at [89, 254] on span "$3,800" at bounding box center [95, 259] width 25 height 10
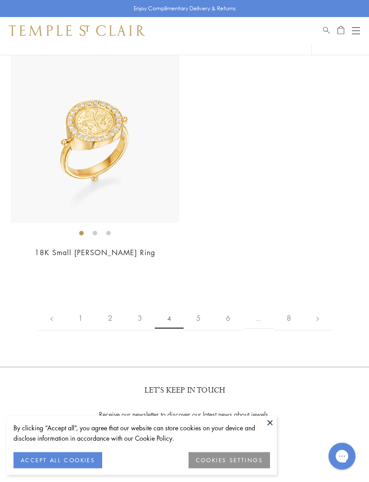
scroll to position [6542, 0]
click at [85, 260] on span "$3,500" at bounding box center [95, 265] width 25 height 10
click at [68, 120] on img at bounding box center [95, 139] width 168 height 168
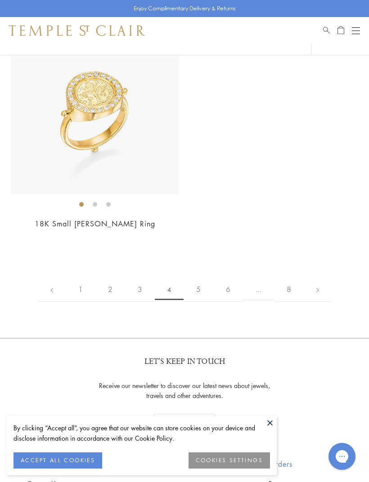
click at [275, 417] on button at bounding box center [269, 422] width 13 height 13
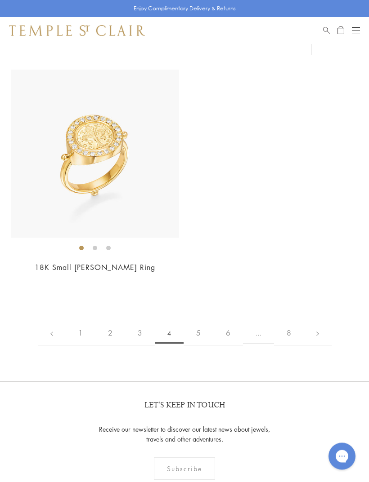
scroll to position [6525, 0]
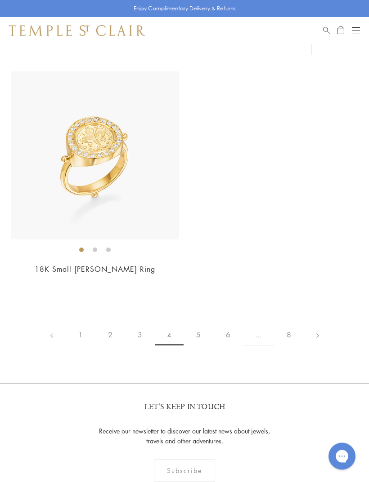
click at [81, 144] on img at bounding box center [95, 156] width 168 height 168
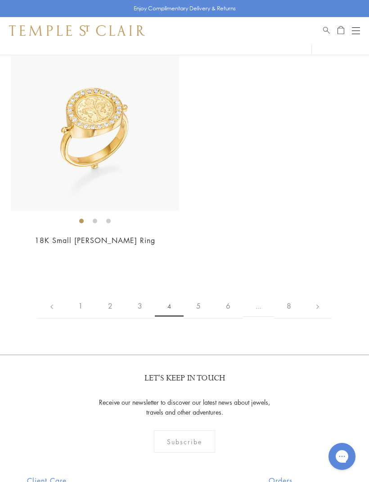
click at [198, 294] on link "5" at bounding box center [198, 306] width 30 height 25
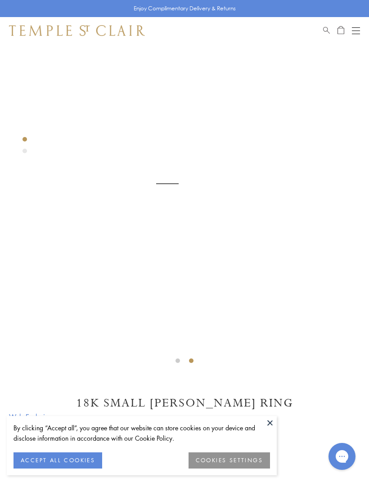
scroll to position [44, 0]
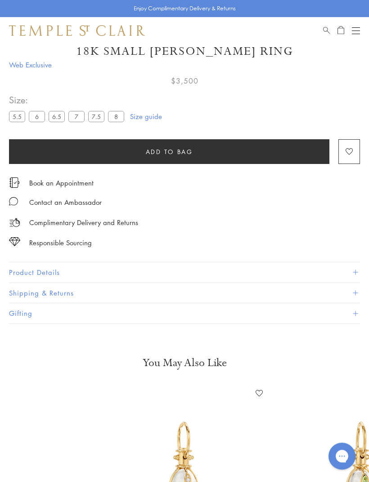
scroll to position [414, 0]
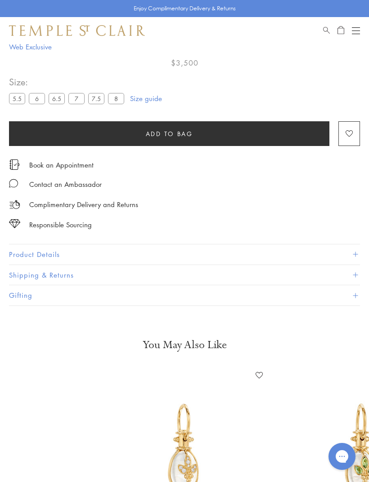
click at [354, 257] on button "Product Details" at bounding box center [184, 255] width 351 height 20
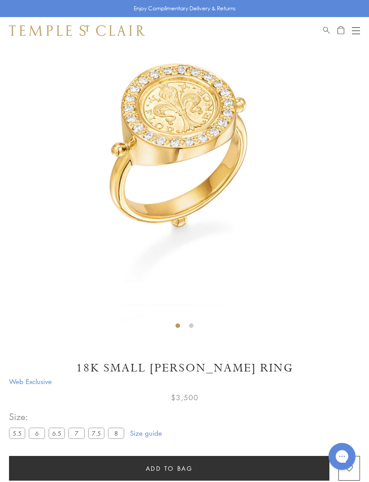
scroll to position [80, 0]
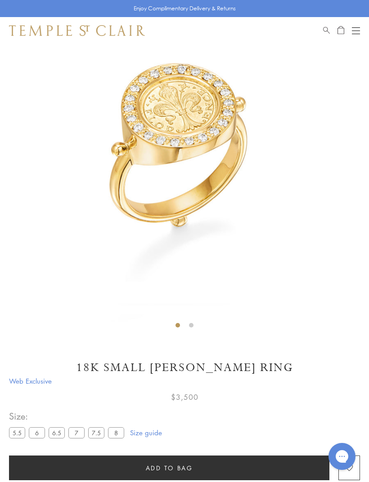
click at [122, 432] on label "8" at bounding box center [116, 433] width 16 height 11
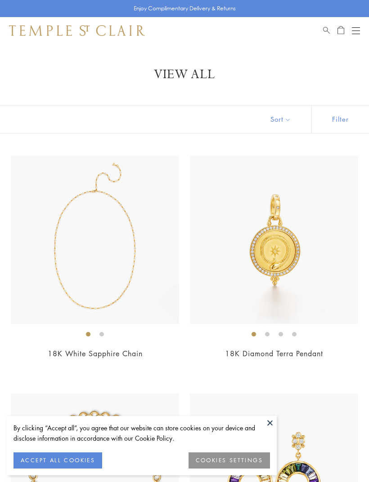
click at [271, 426] on button at bounding box center [269, 422] width 13 height 13
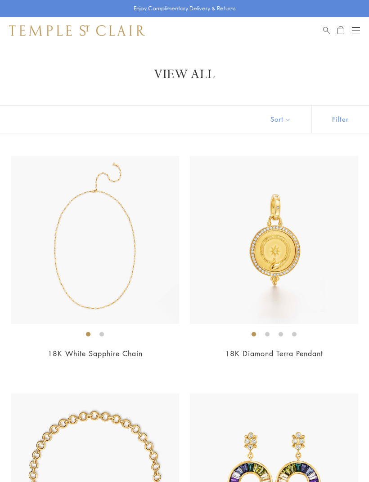
click at [272, 424] on img at bounding box center [274, 478] width 168 height 168
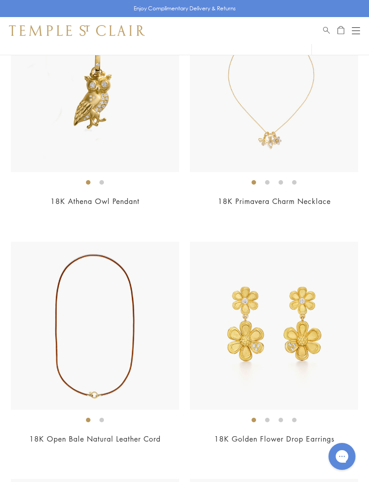
scroll to position [901, 0]
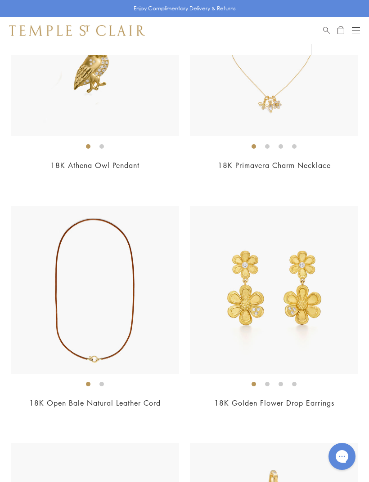
click at [88, 166] on link "18K Athena Owl Pendant" at bounding box center [94, 165] width 89 height 10
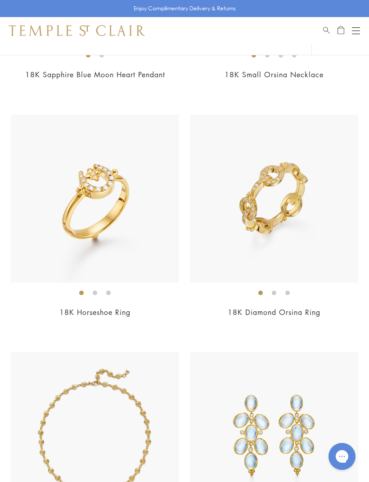
scroll to position [2918, 0]
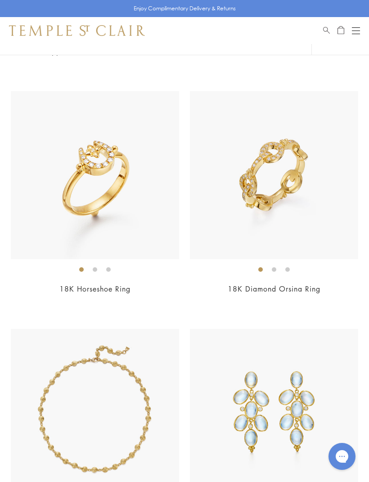
click at [284, 296] on span "$4,250" at bounding box center [274, 301] width 25 height 10
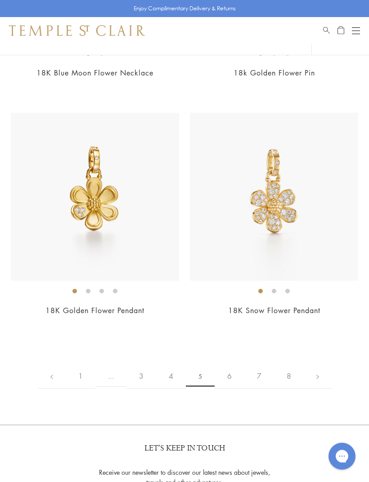
scroll to position [5551, 0]
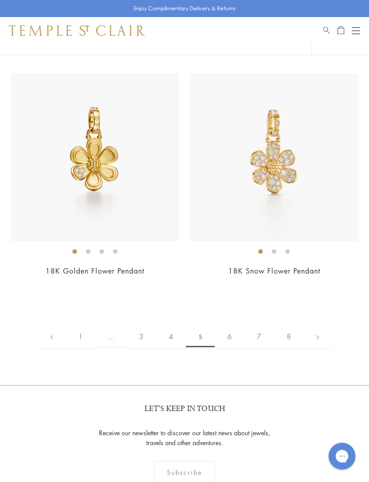
click at [231, 329] on link "6" at bounding box center [229, 337] width 30 height 25
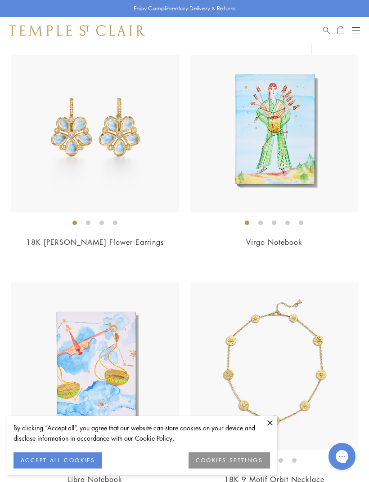
scroll to position [113, 0]
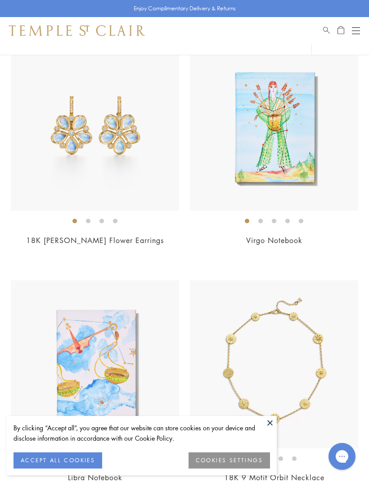
click at [273, 430] on button at bounding box center [269, 422] width 13 height 13
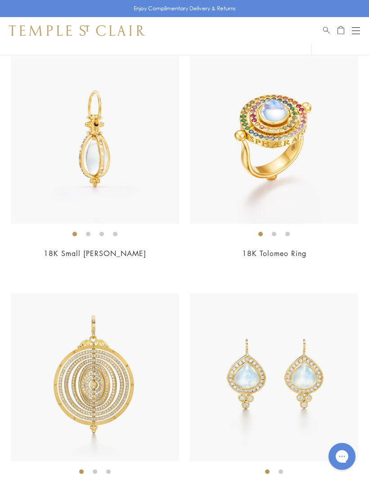
scroll to position [1988, 0]
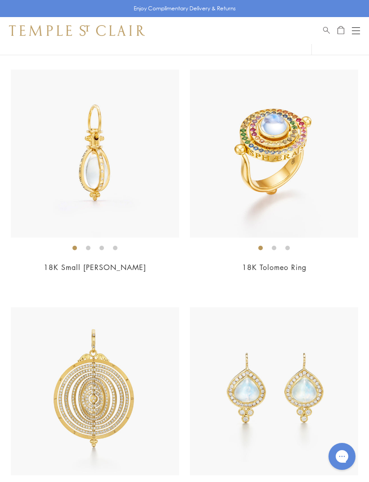
click at [295, 277] on div "$12,500" at bounding box center [274, 280] width 168 height 10
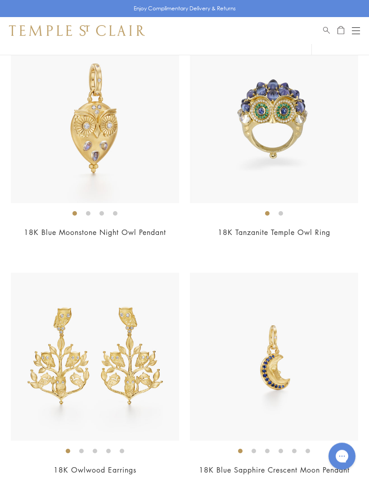
scroll to position [4164, 0]
click at [318, 227] on link "18K Tanzanite Temple Owl Ring" at bounding box center [274, 232] width 112 height 10
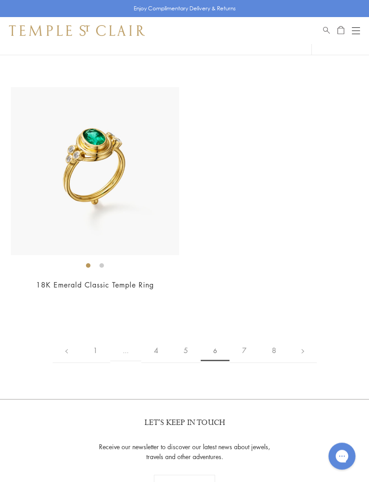
scroll to position [5774, 0]
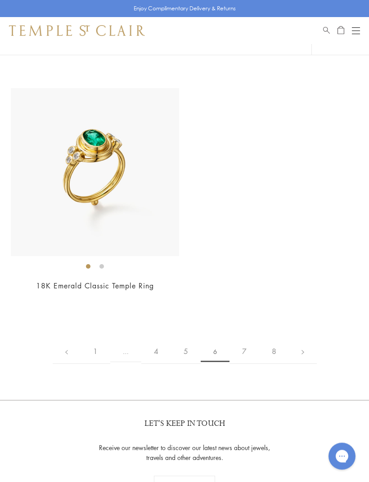
click at [78, 294] on div "$10,000" at bounding box center [95, 299] width 168 height 10
click at [249, 342] on link "7" at bounding box center [244, 352] width 30 height 25
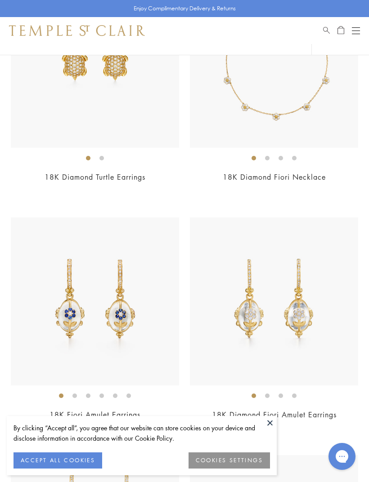
click at [273, 430] on button at bounding box center [269, 422] width 13 height 13
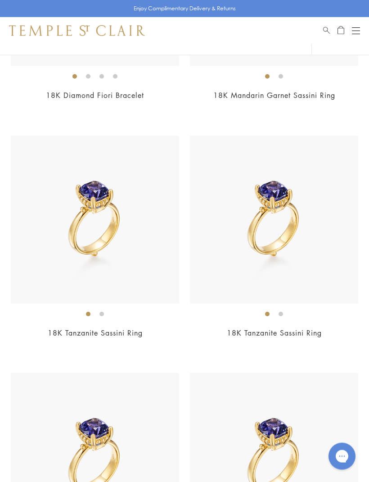
scroll to position [1706, 0]
click at [290, 343] on div "$15,000" at bounding box center [274, 345] width 168 height 10
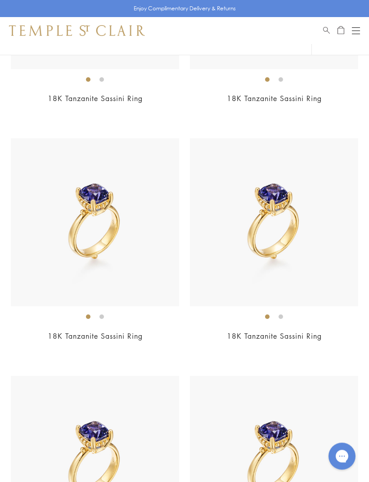
scroll to position [1940, 0]
click at [270, 346] on span "$15,000" at bounding box center [273, 348] width 29 height 10
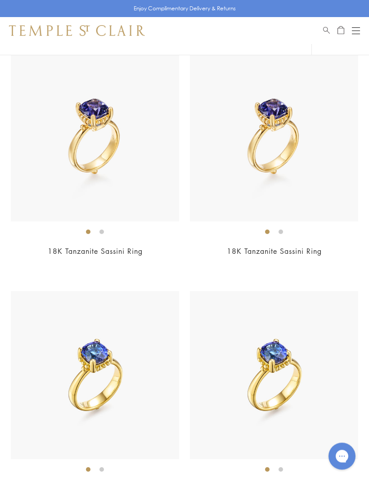
scroll to position [2263, 0]
click at [276, 263] on span "$15,000" at bounding box center [273, 263] width 29 height 10
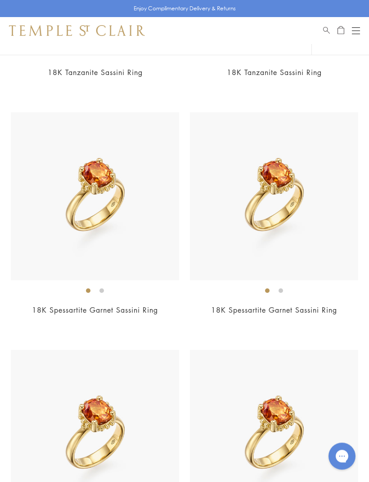
scroll to position [3186, 0]
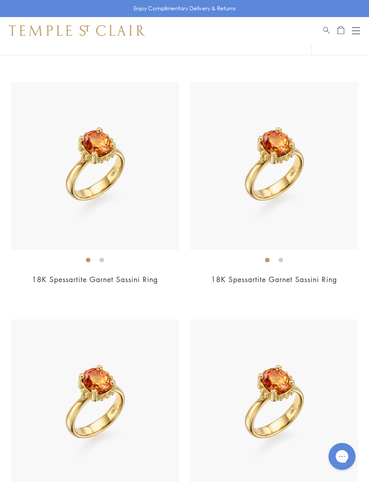
click at [277, 287] on span "$15,000" at bounding box center [273, 292] width 29 height 10
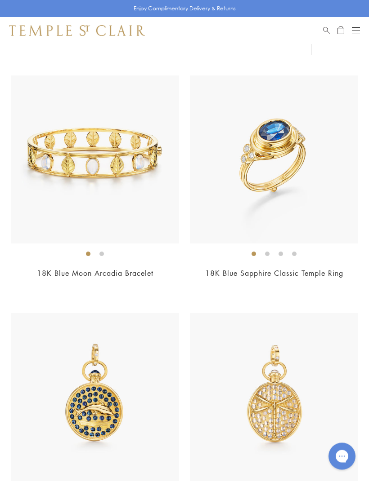
scroll to position [4619, 0]
click at [279, 281] on span "$14,500" at bounding box center [273, 286] width 29 height 10
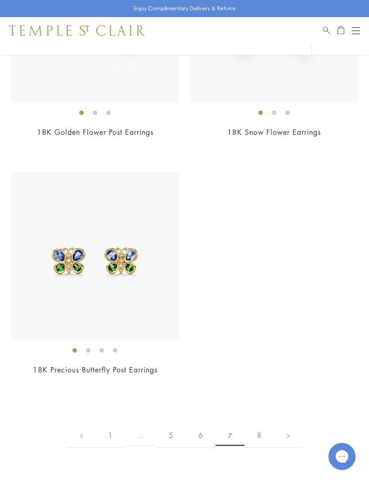
scroll to position [7402, 0]
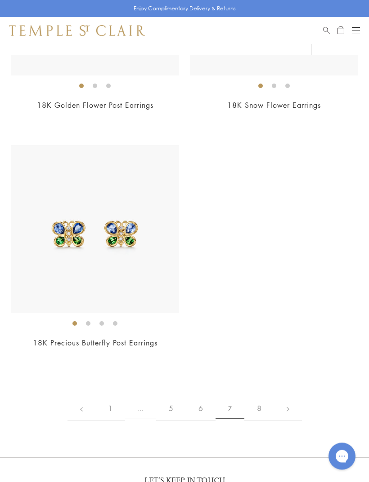
click at [262, 397] on link "8" at bounding box center [259, 409] width 30 height 25
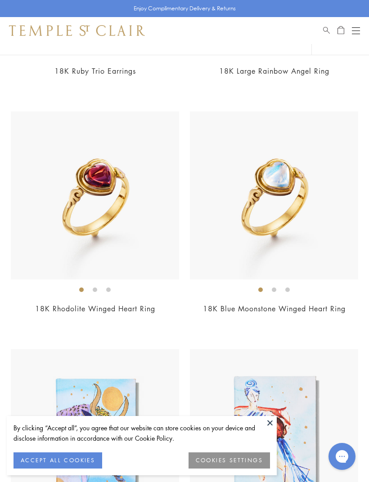
scroll to position [474, 0]
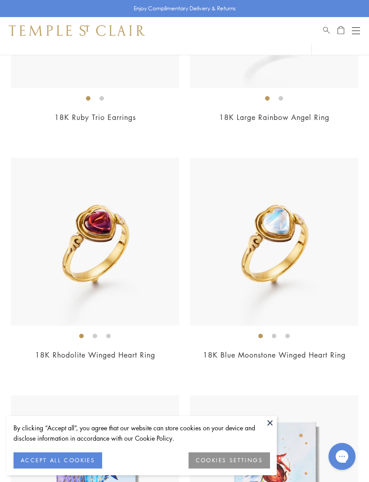
click at [274, 418] on button at bounding box center [269, 422] width 13 height 13
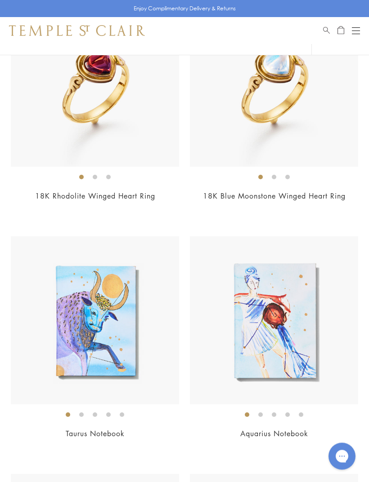
scroll to position [633, 0]
click at [116, 211] on div "$6,900" at bounding box center [95, 208] width 168 height 10
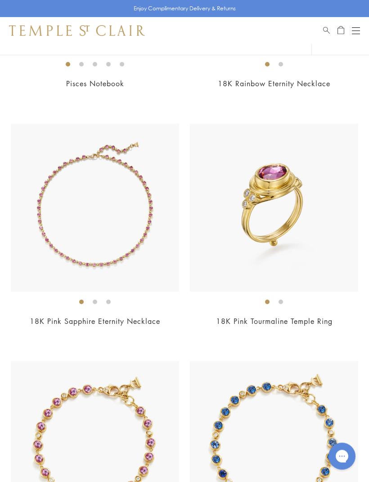
scroll to position [1697, 0]
click at [277, 330] on span "$6,000" at bounding box center [274, 334] width 25 height 10
click at [284, 225] on img at bounding box center [274, 208] width 168 height 168
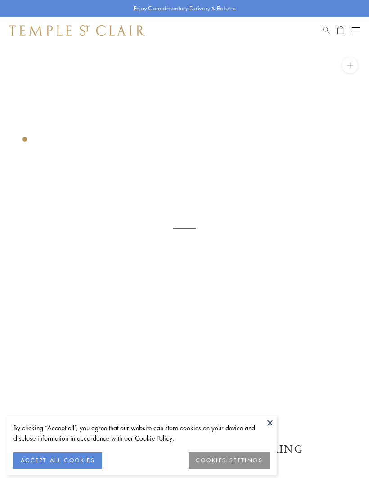
click at [269, 423] on button at bounding box center [269, 422] width 13 height 13
